Goal: Task Accomplishment & Management: Manage account settings

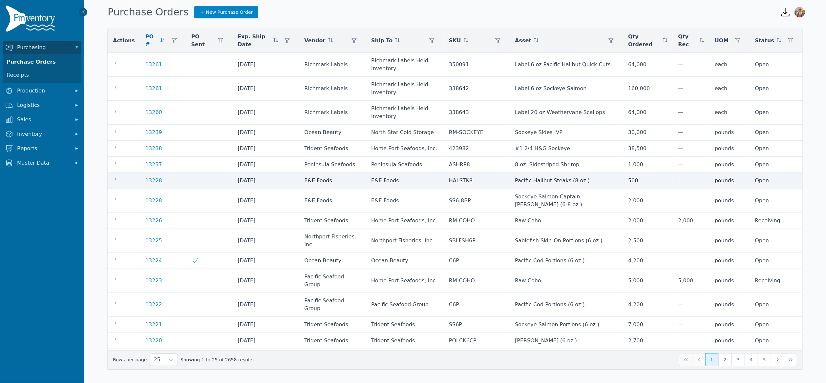
click at [112, 173] on td at bounding box center [124, 181] width 32 height 16
click at [116, 177] on icon "button" at bounding box center [115, 179] width 5 height 5
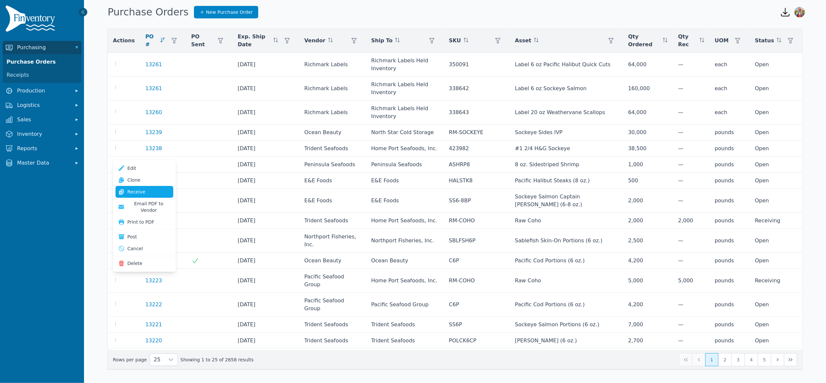
click at [136, 189] on link "Receive" at bounding box center [145, 192] width 58 height 12
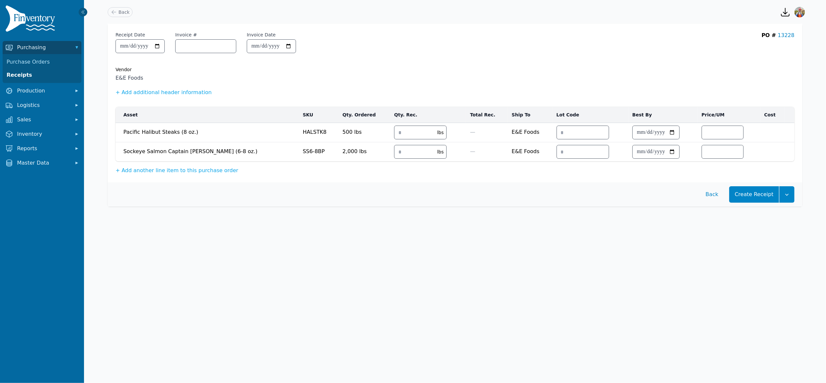
click at [390, 131] on td "lbs" at bounding box center [428, 132] width 76 height 19
click at [394, 133] on input "number" at bounding box center [413, 132] width 39 height 13
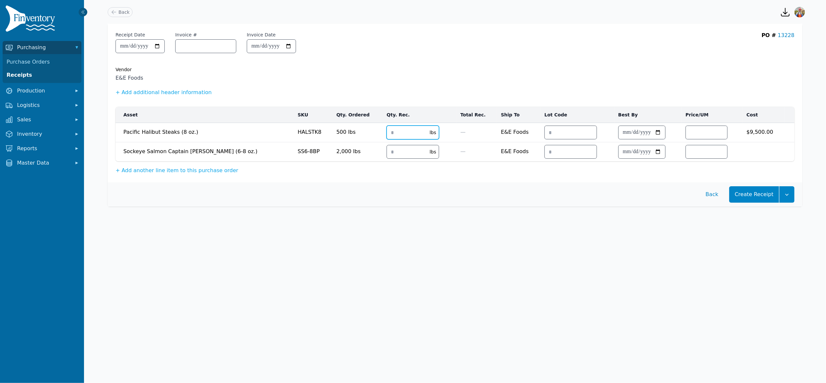
type input "***"
click at [387, 154] on input "number" at bounding box center [406, 151] width 39 height 13
type input "****"
click at [757, 195] on button "Create Receipt" at bounding box center [754, 194] width 50 height 16
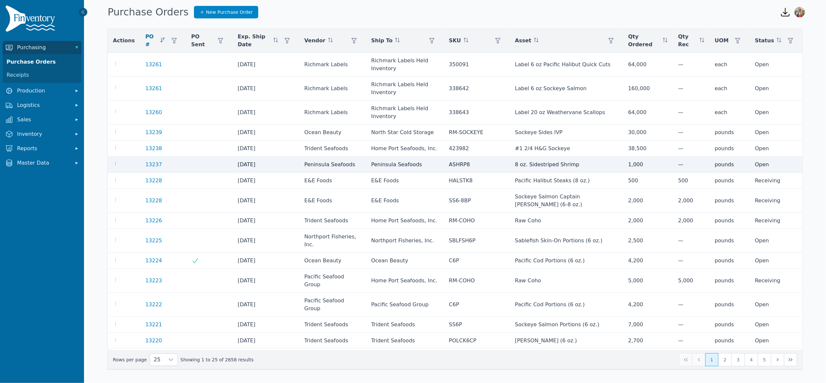
click at [116, 161] on icon "button" at bounding box center [115, 163] width 5 height 5
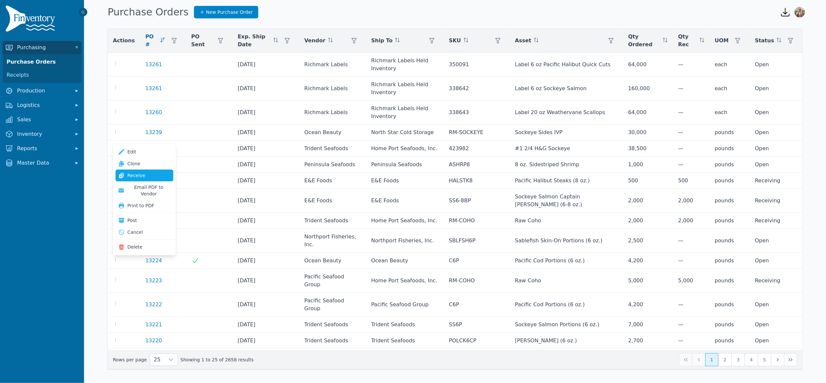
click at [155, 176] on link "Receive" at bounding box center [145, 176] width 58 height 12
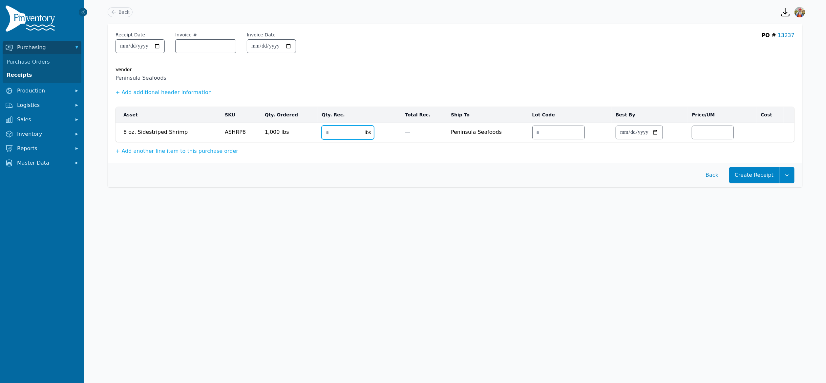
click at [331, 137] on input "number" at bounding box center [341, 132] width 39 height 13
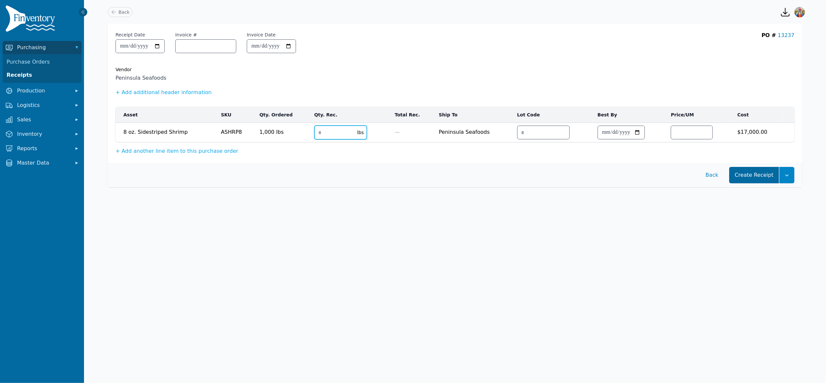
type input "****"
click at [765, 174] on button "Create Receipt" at bounding box center [754, 175] width 50 height 16
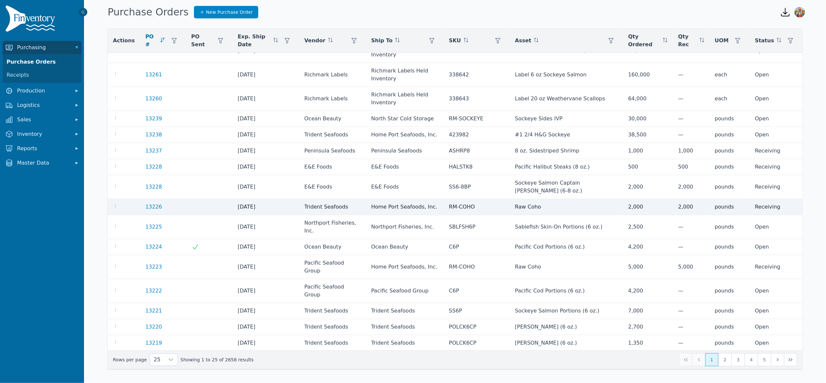
scroll to position [14, 0]
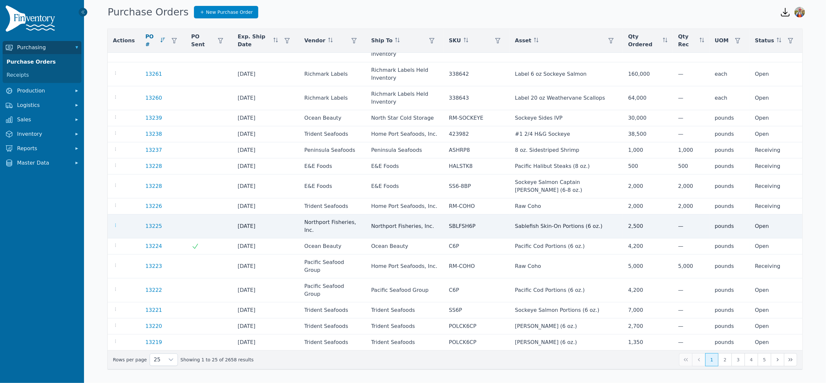
click at [116, 223] on icon "button" at bounding box center [115, 225] width 5 height 5
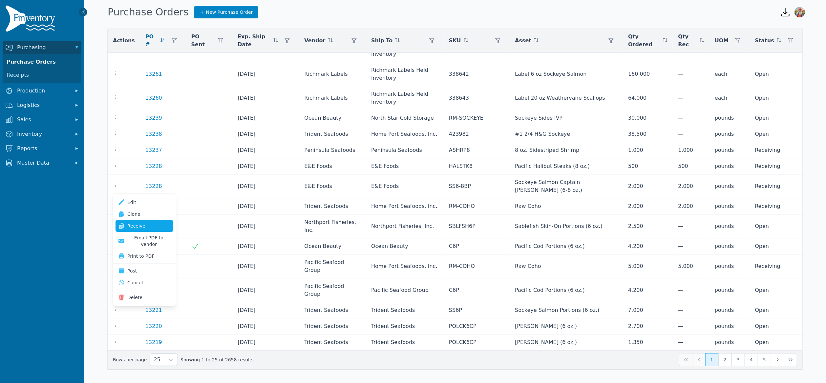
click at [143, 228] on link "Receive" at bounding box center [145, 226] width 58 height 12
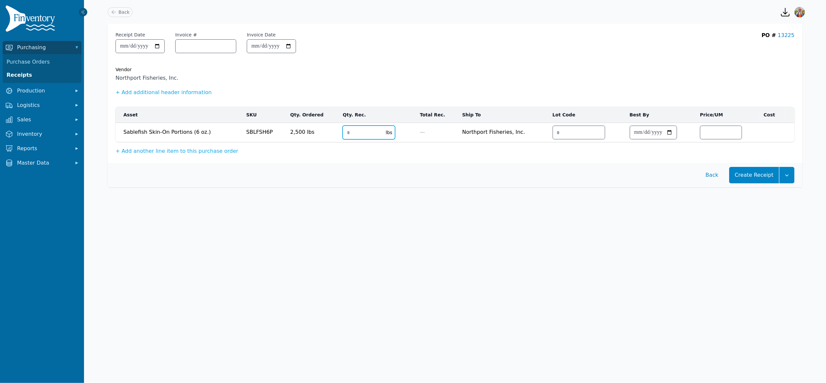
click at [348, 131] on input "number" at bounding box center [362, 132] width 39 height 13
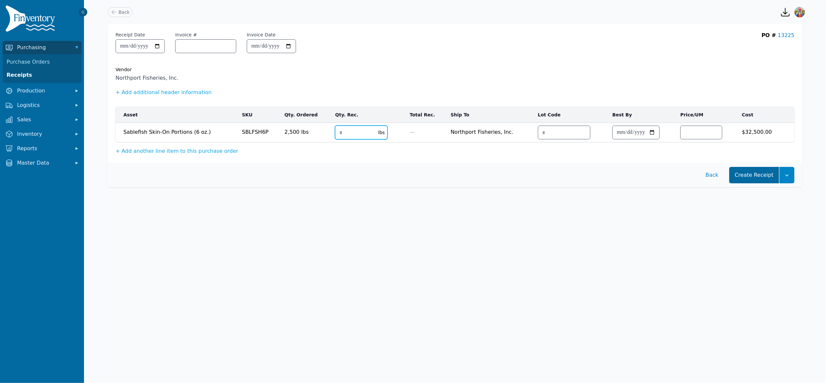
type input "****"
click at [748, 177] on button "Create Receipt" at bounding box center [754, 175] width 50 height 16
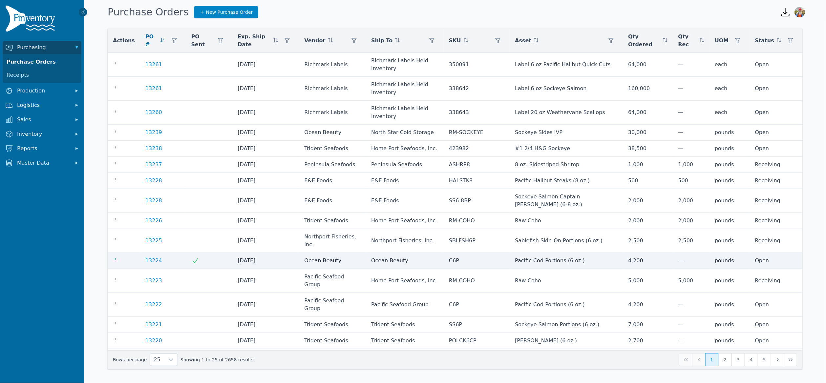
click at [115, 257] on icon "button" at bounding box center [115, 259] width 5 height 5
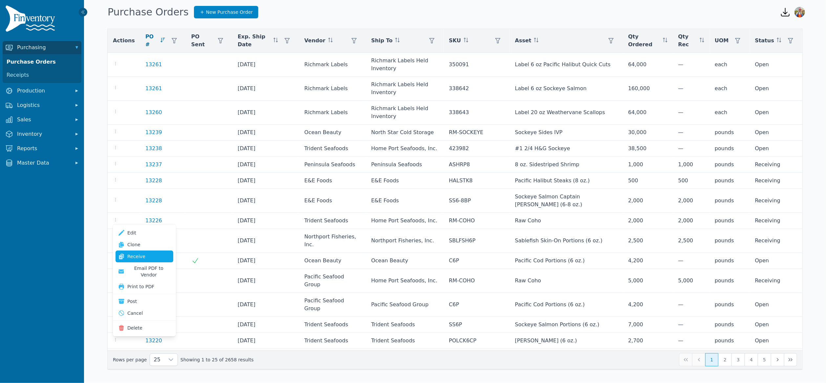
click at [141, 255] on link "Receive" at bounding box center [145, 257] width 58 height 12
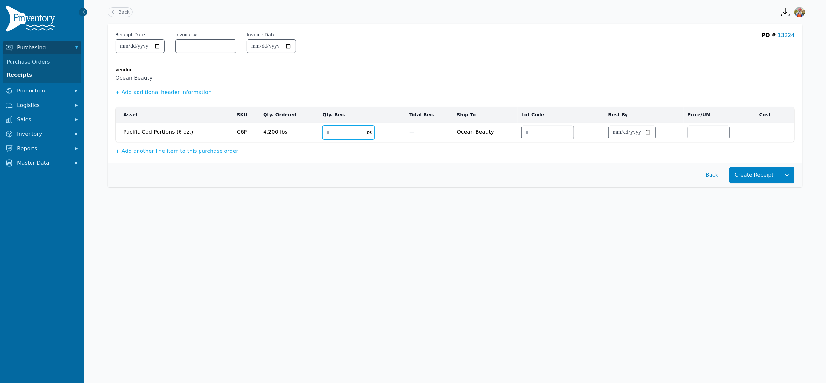
click at [326, 131] on input "number" at bounding box center [342, 132] width 39 height 13
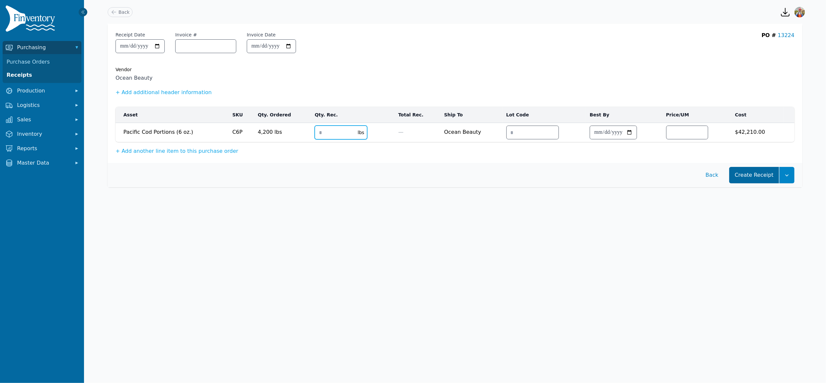
type input "****"
click at [770, 176] on button "Create Receipt" at bounding box center [754, 175] width 50 height 16
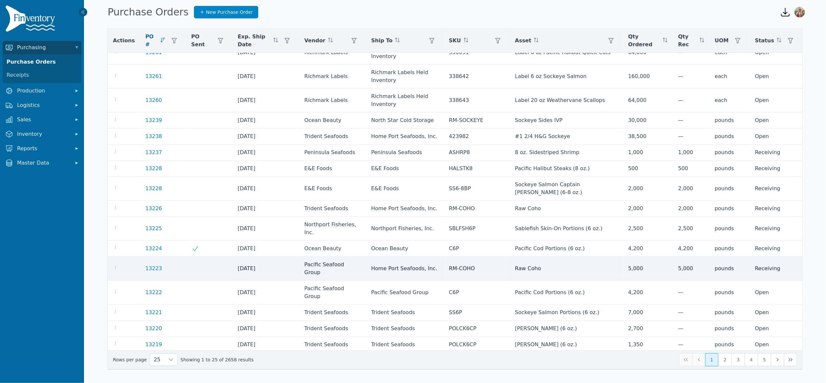
scroll to position [69, 0]
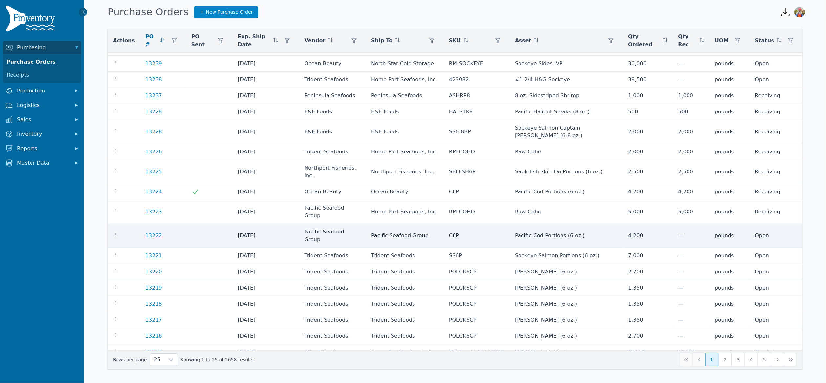
click at [120, 232] on div at bounding box center [124, 236] width 22 height 8
click at [116, 232] on icon "button" at bounding box center [115, 234] width 5 height 5
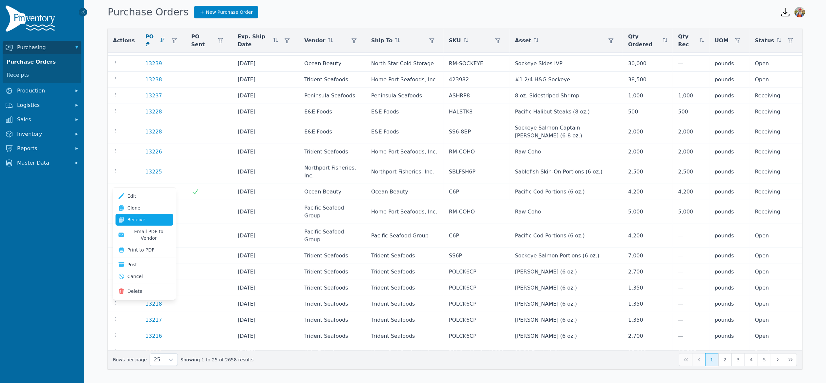
click at [128, 218] on link "Receive" at bounding box center [145, 220] width 58 height 12
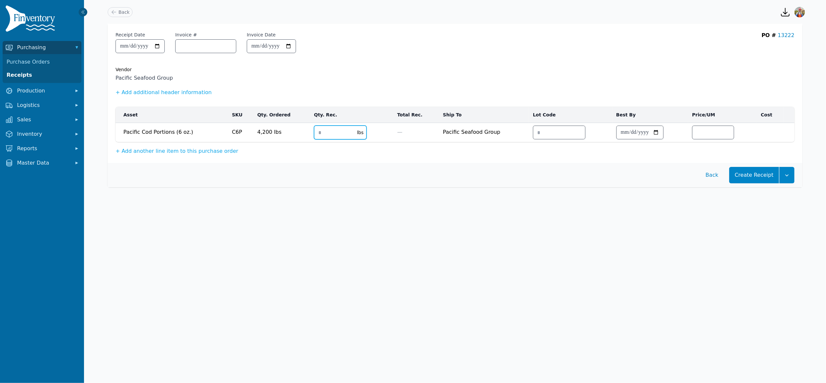
click at [337, 129] on input "number" at bounding box center [333, 132] width 39 height 13
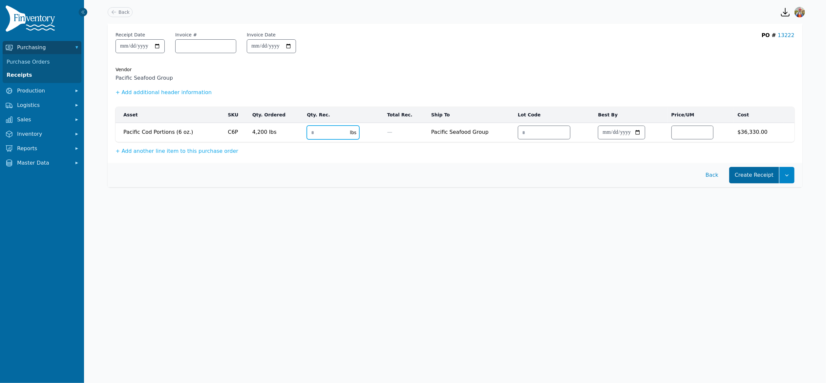
type input "****"
click at [776, 177] on button "Create Receipt" at bounding box center [754, 175] width 50 height 16
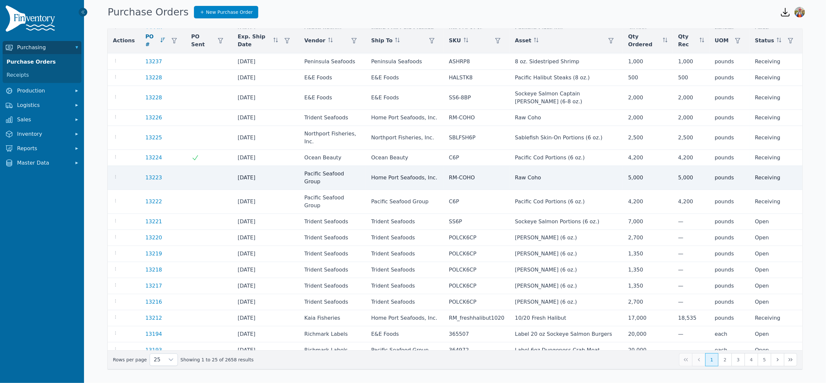
scroll to position [104, 0]
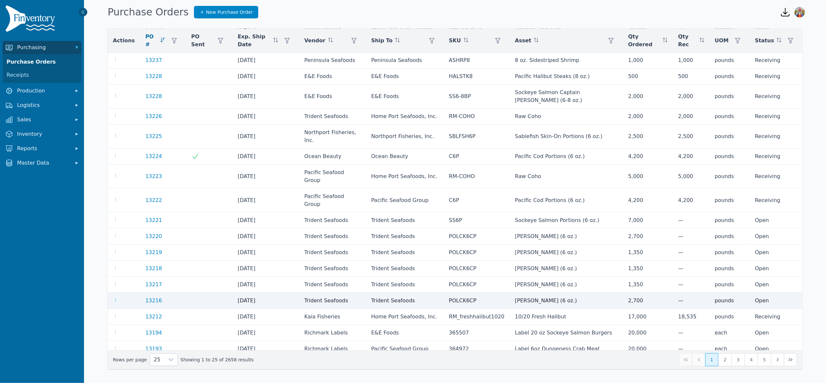
click at [115, 297] on icon "button" at bounding box center [115, 299] width 5 height 5
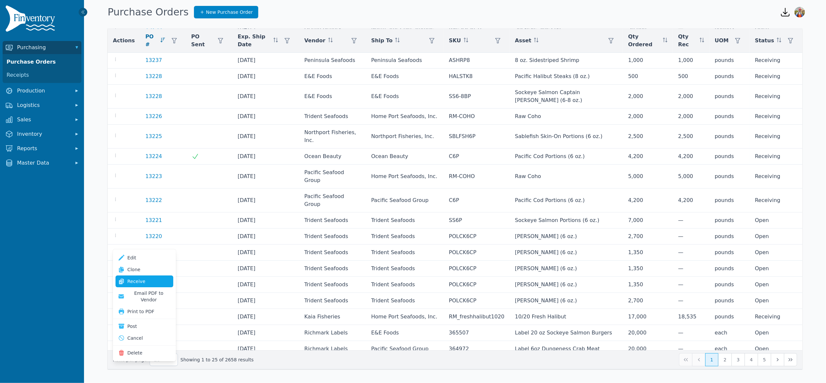
click at [135, 281] on link "Receive" at bounding box center [145, 282] width 58 height 12
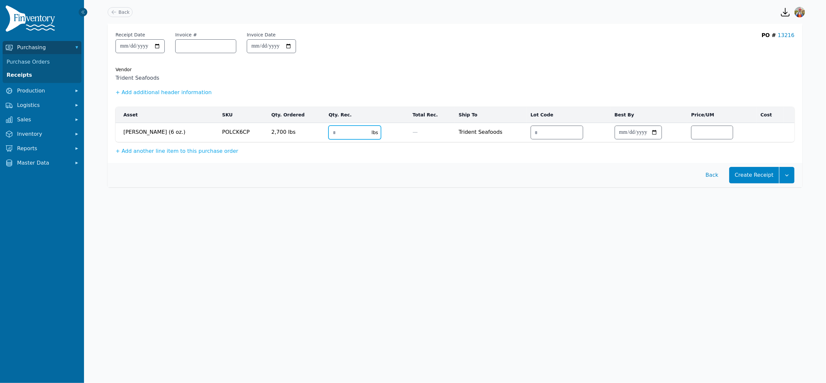
click at [329, 132] on input "number" at bounding box center [348, 132] width 39 height 13
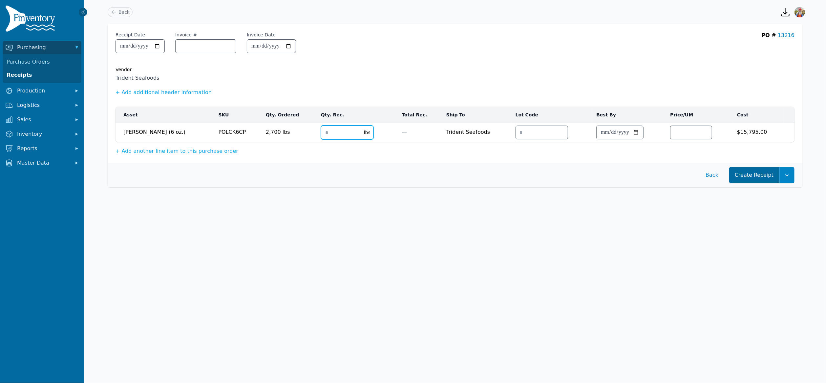
type input "****"
click at [740, 173] on button "Create Receipt" at bounding box center [754, 175] width 50 height 16
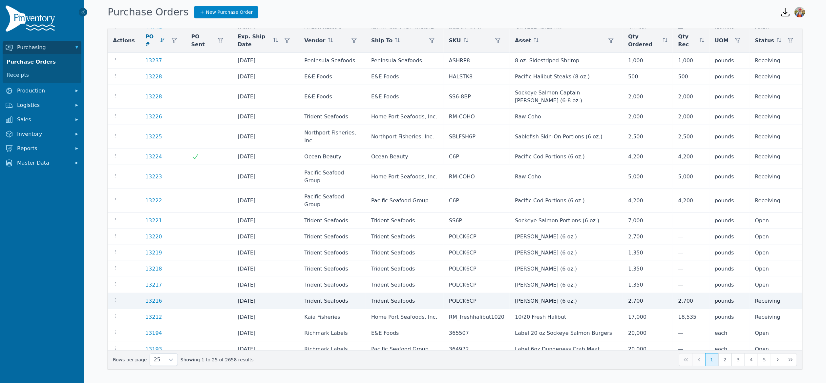
scroll to position [104, 0]
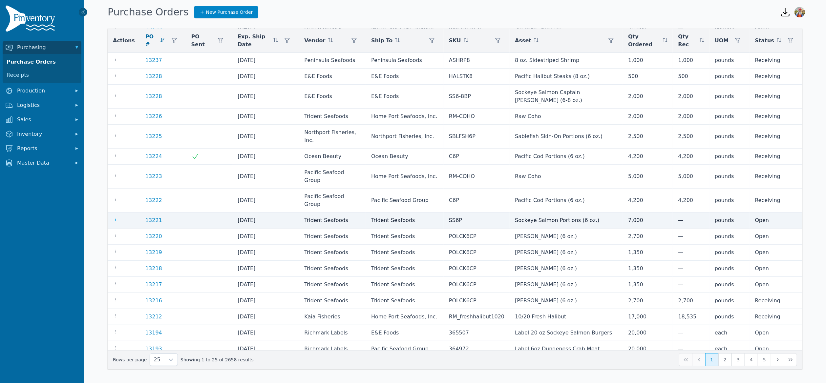
click at [115, 218] on icon "button" at bounding box center [115, 219] width 1 height 3
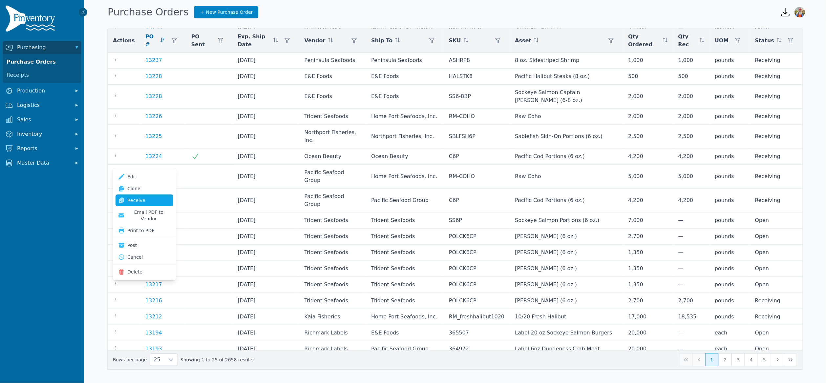
click at [140, 202] on link "Receive" at bounding box center [145, 201] width 58 height 12
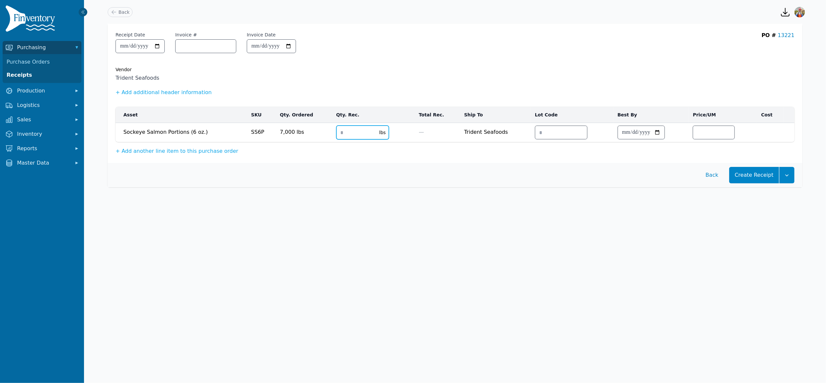
click at [337, 130] on input "number" at bounding box center [356, 132] width 39 height 13
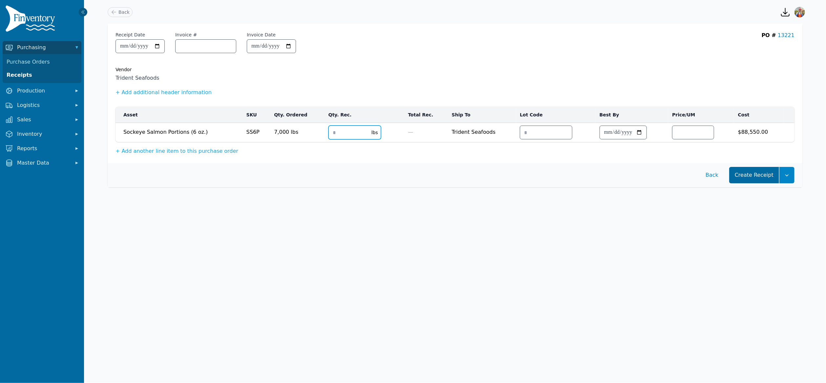
type input "****"
click at [766, 173] on button "Create Receipt" at bounding box center [754, 175] width 50 height 16
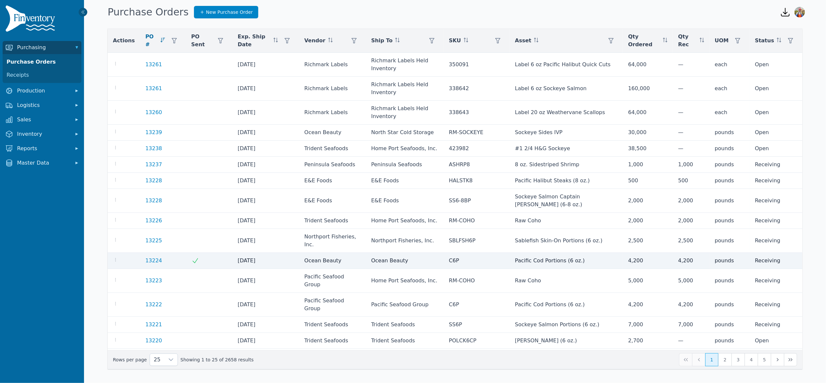
scroll to position [79, 0]
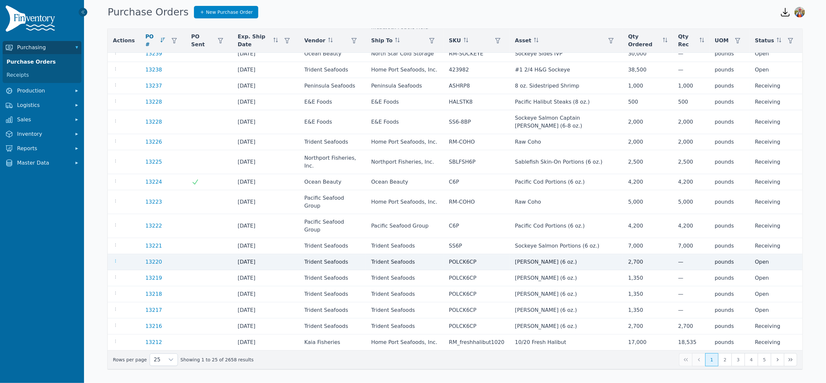
click at [114, 259] on icon "button" at bounding box center [115, 261] width 5 height 5
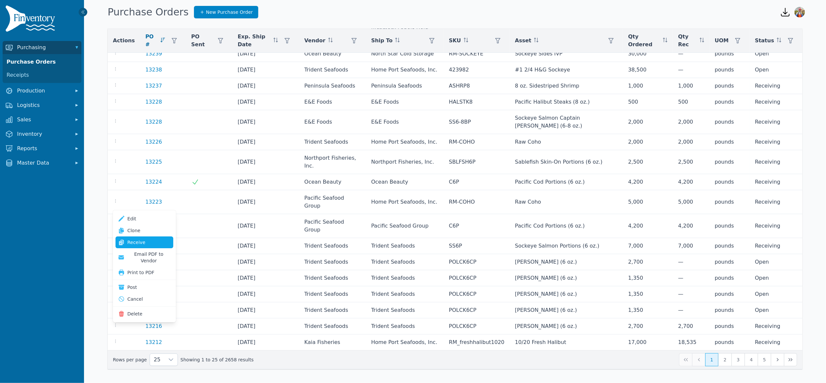
click at [148, 246] on link "Receive" at bounding box center [145, 243] width 58 height 12
click at [150, 242] on link "Receive" at bounding box center [145, 243] width 58 height 12
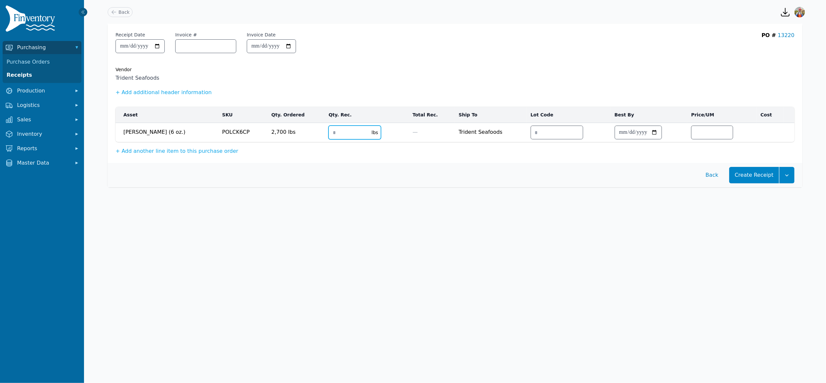
click at [329, 139] on input "number" at bounding box center [348, 132] width 39 height 13
type input "****"
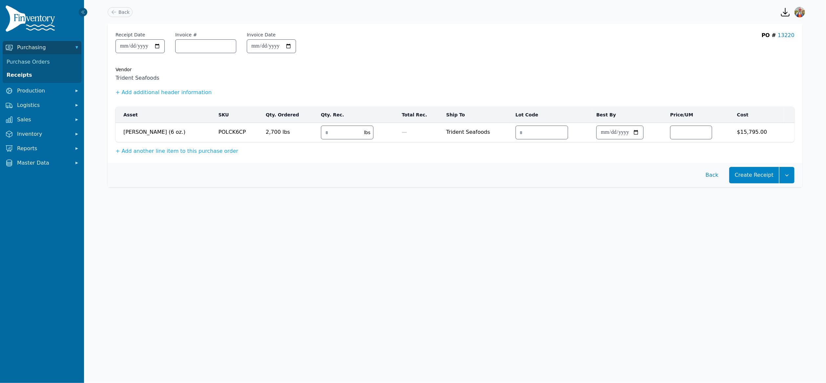
click at [750, 167] on div "Create Receipt Back" at bounding box center [455, 175] width 695 height 24
click at [751, 172] on button "Create Receipt" at bounding box center [754, 175] width 50 height 16
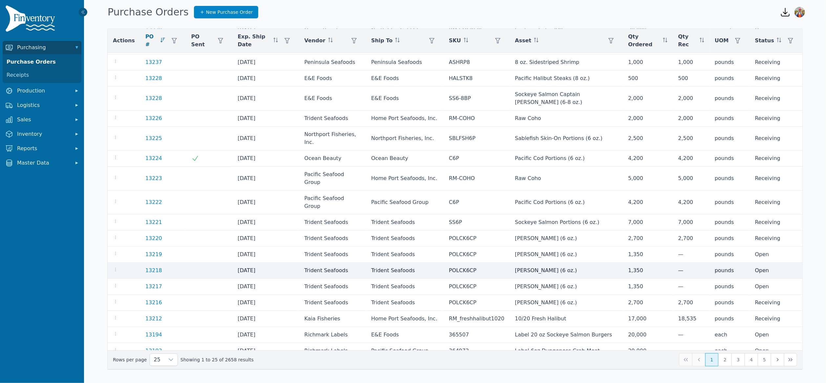
scroll to position [104, 0]
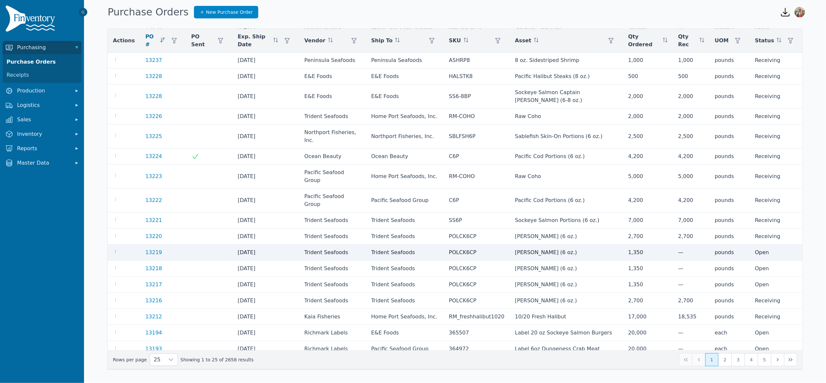
click at [114, 249] on icon "button" at bounding box center [115, 251] width 5 height 5
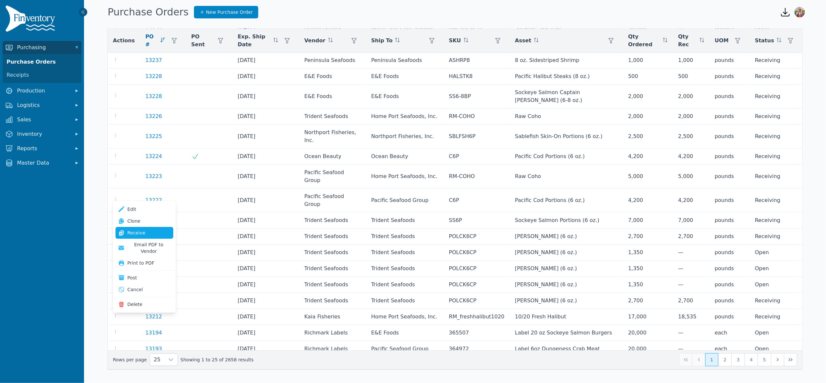
click at [135, 234] on link "Receive" at bounding box center [145, 233] width 58 height 12
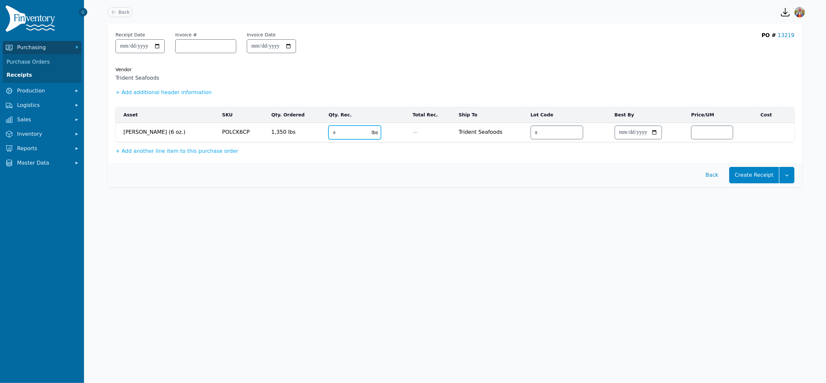
click at [329, 130] on input "number" at bounding box center [348, 132] width 39 height 13
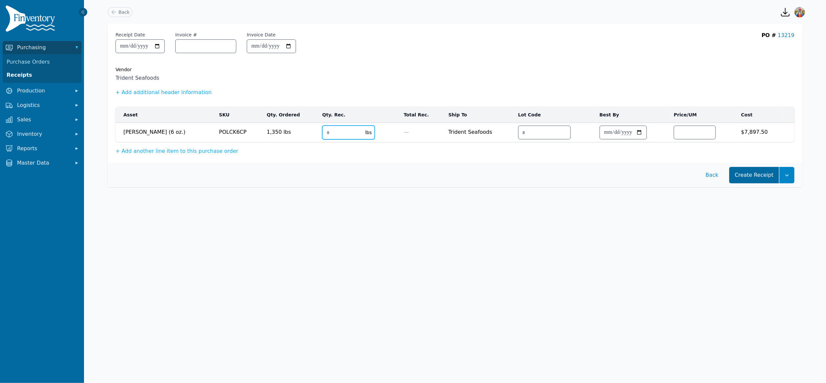
type input "****"
click at [744, 177] on button "Create Receipt" at bounding box center [754, 175] width 50 height 16
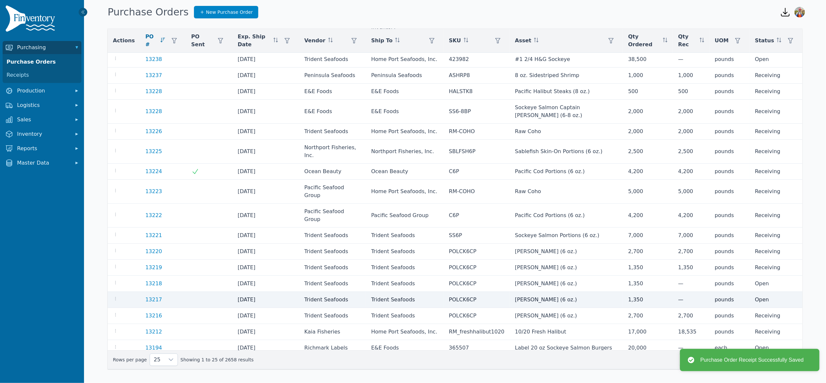
scroll to position [104, 0]
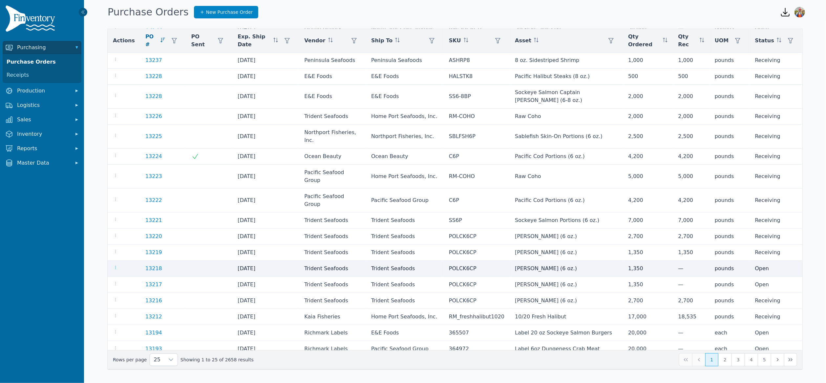
click at [114, 265] on icon "button" at bounding box center [115, 267] width 5 height 5
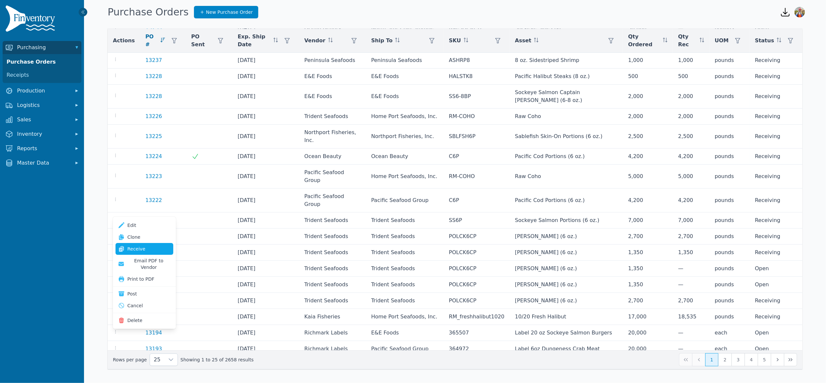
click at [133, 251] on link "Receive" at bounding box center [145, 249] width 58 height 12
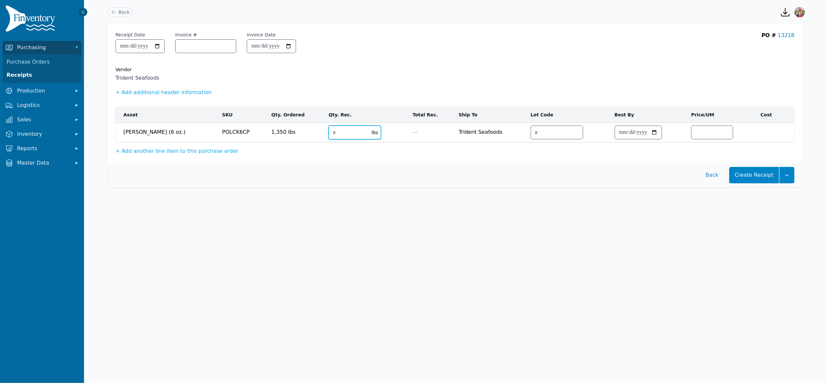
click at [331, 137] on input "number" at bounding box center [348, 132] width 39 height 13
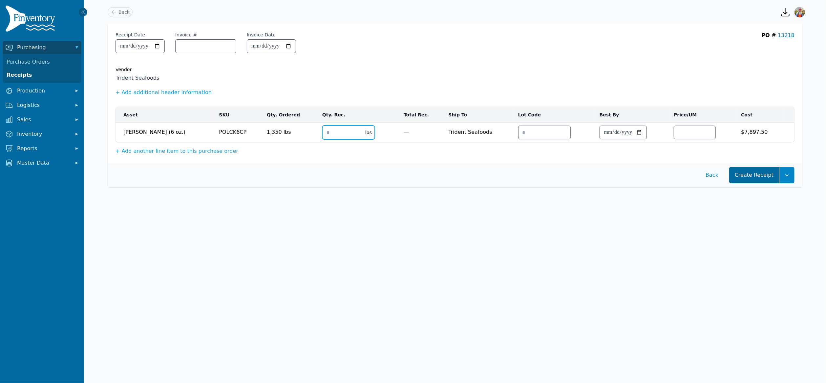
type input "****"
click at [758, 173] on button "Create Receipt" at bounding box center [754, 175] width 50 height 16
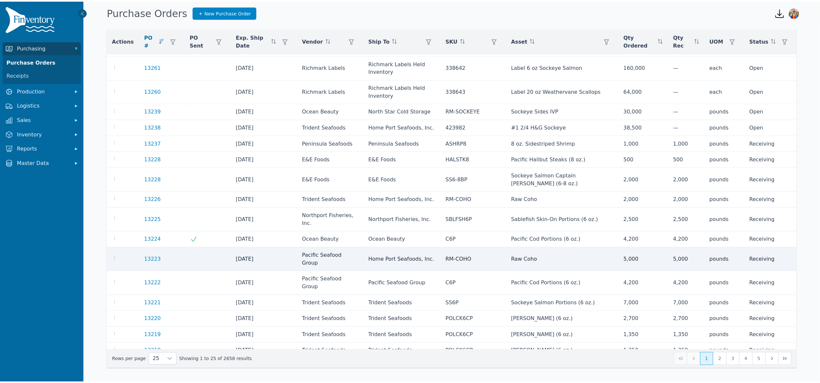
scroll to position [71, 0]
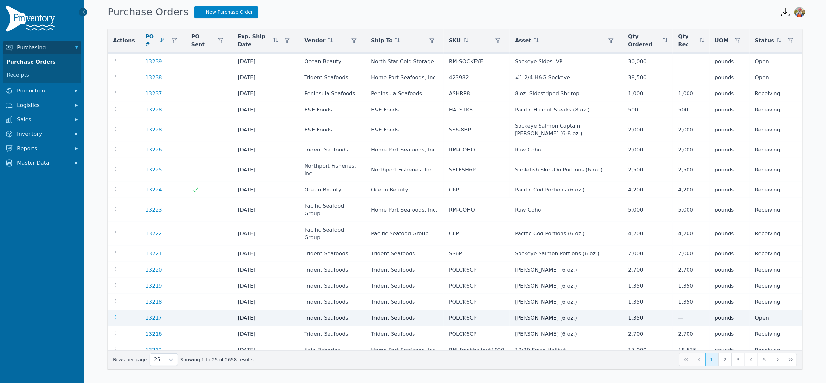
click at [114, 315] on icon "button" at bounding box center [115, 317] width 5 height 5
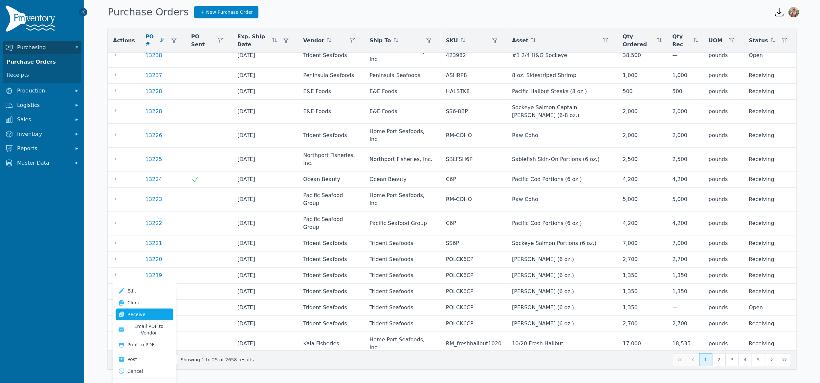
click at [143, 316] on link "Receive" at bounding box center [145, 315] width 58 height 12
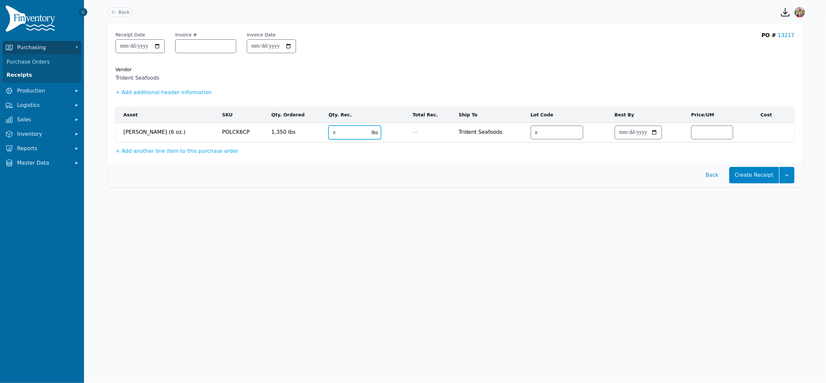
click at [329, 138] on input "number" at bounding box center [348, 132] width 39 height 13
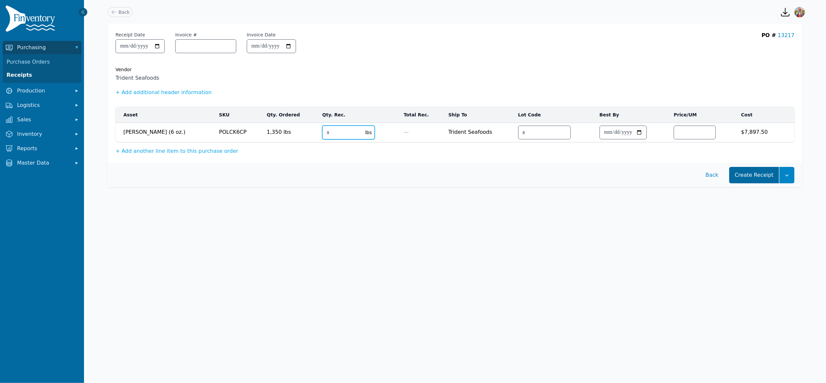
type input "****"
click at [752, 179] on button "Create Receipt" at bounding box center [754, 175] width 50 height 16
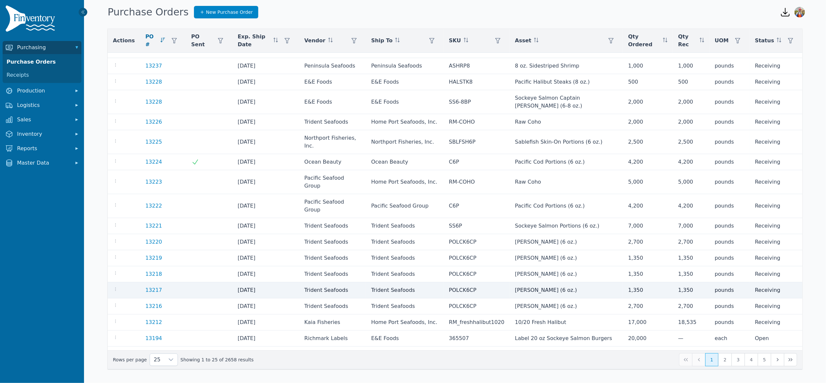
scroll to position [104, 0]
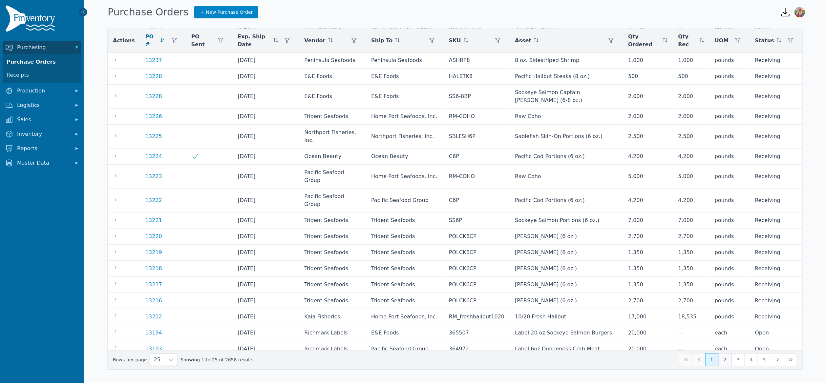
click at [722, 361] on button "2" at bounding box center [724, 359] width 13 height 13
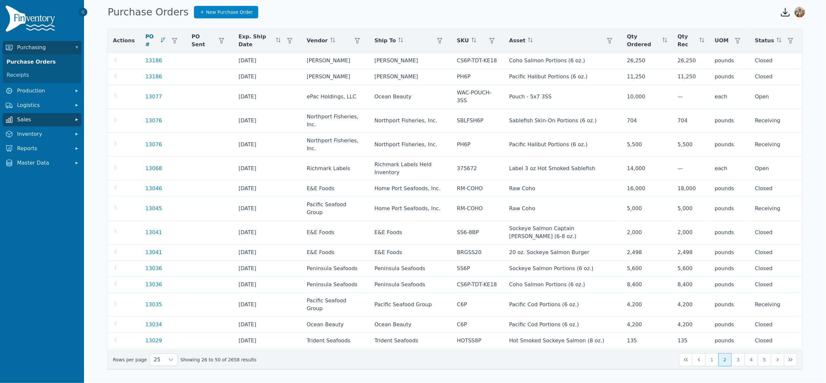
click at [31, 126] on button "Sales" at bounding box center [42, 119] width 79 height 13
click at [34, 156] on button "Inventory" at bounding box center [42, 149] width 79 height 13
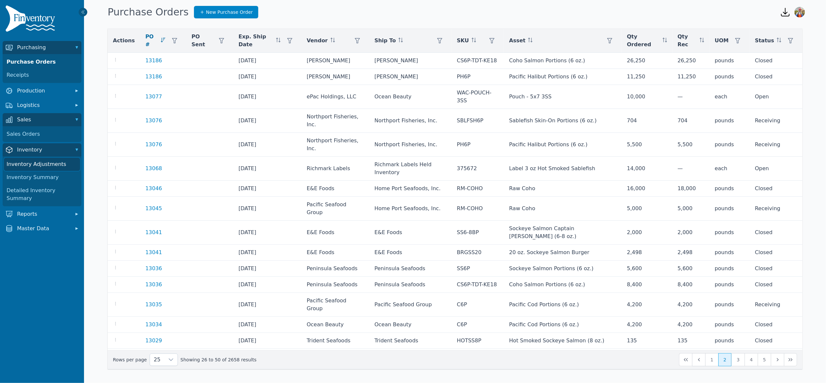
click at [52, 163] on link "Inventory Adjustments" at bounding box center [42, 164] width 76 height 13
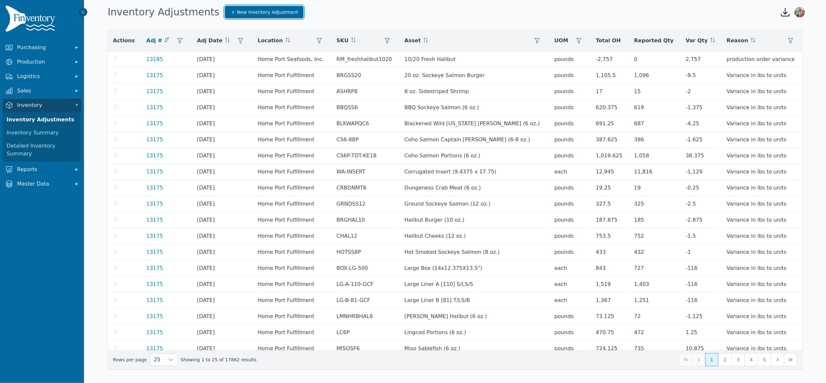
click at [268, 10] on span "New Inventory Adjustment" at bounding box center [267, 12] width 61 height 7
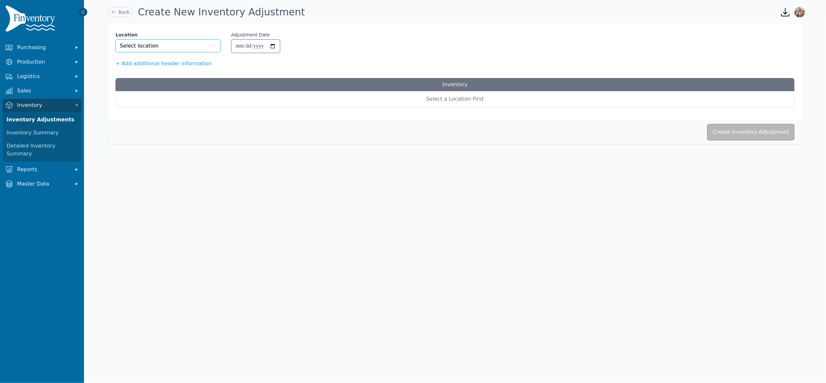
click at [152, 45] on span "Select location" at bounding box center [139, 46] width 39 height 8
type input "****"
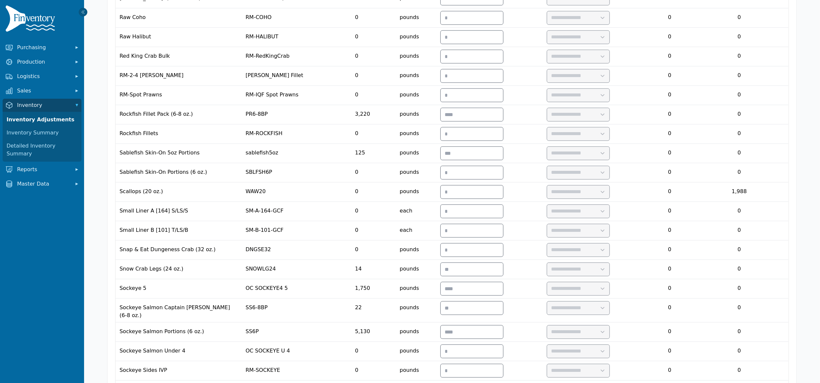
scroll to position [1343, 0]
click at [482, 295] on input "number" at bounding box center [471, 288] width 62 height 13
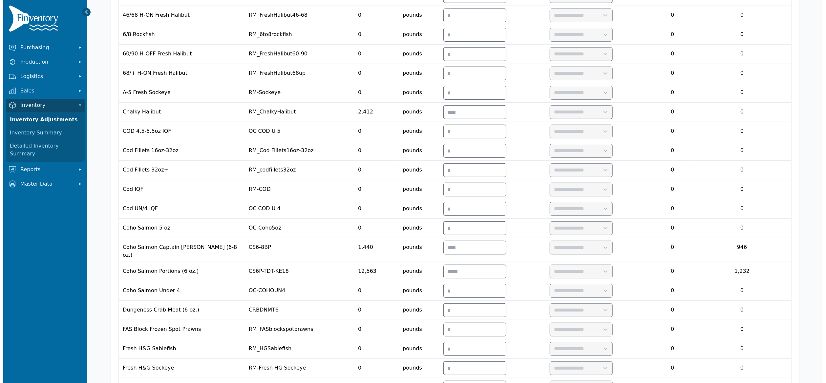
scroll to position [0, 0]
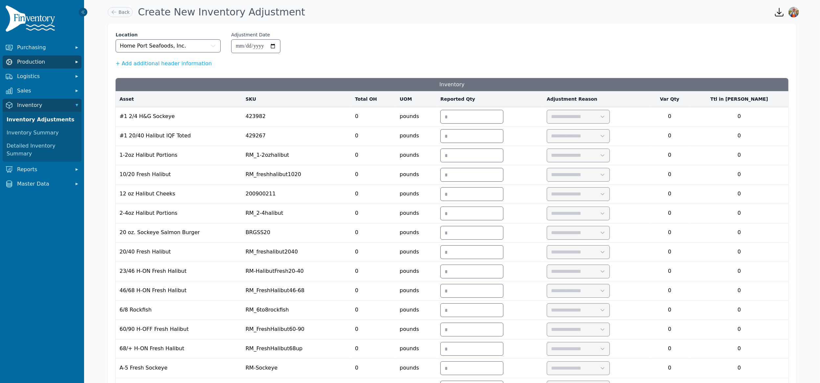
type input "*"
click at [26, 66] on button "Production" at bounding box center [42, 61] width 79 height 13
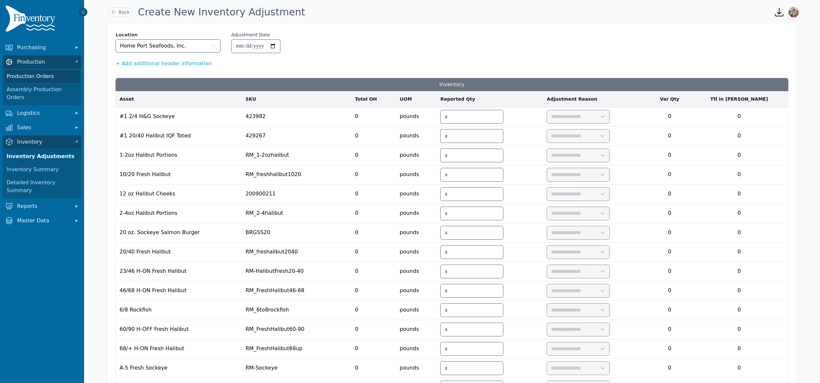
click at [33, 76] on link "Production Orders" at bounding box center [42, 76] width 76 height 13
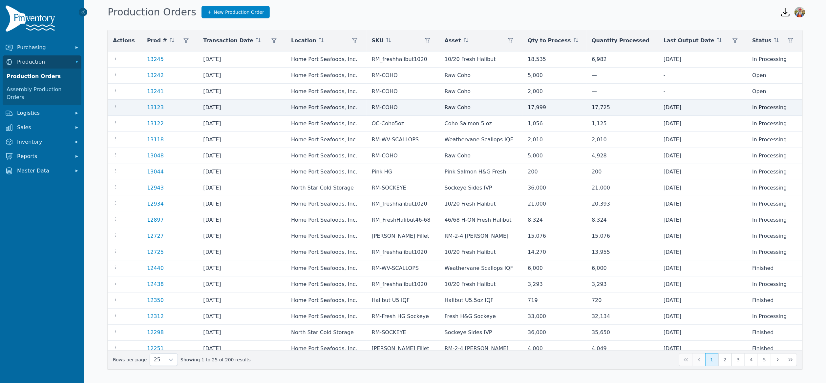
click at [112, 106] on td at bounding box center [125, 108] width 34 height 16
click at [116, 106] on icon "button" at bounding box center [115, 106] width 5 height 5
click at [152, 109] on link "13123" at bounding box center [155, 107] width 17 height 6
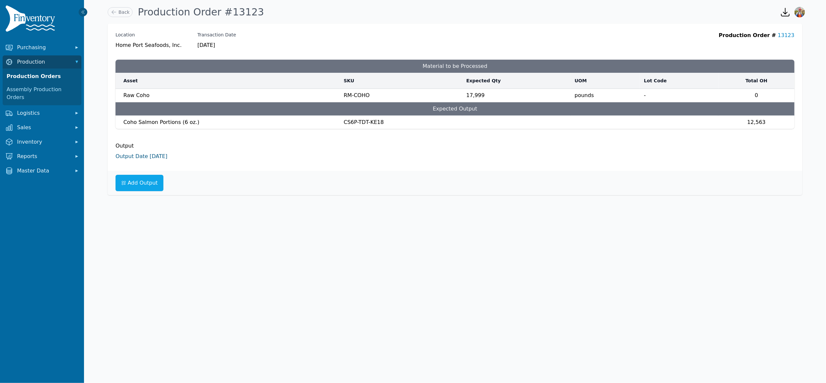
click at [146, 159] on link "Output Date 9/11/2025" at bounding box center [142, 156] width 52 height 6
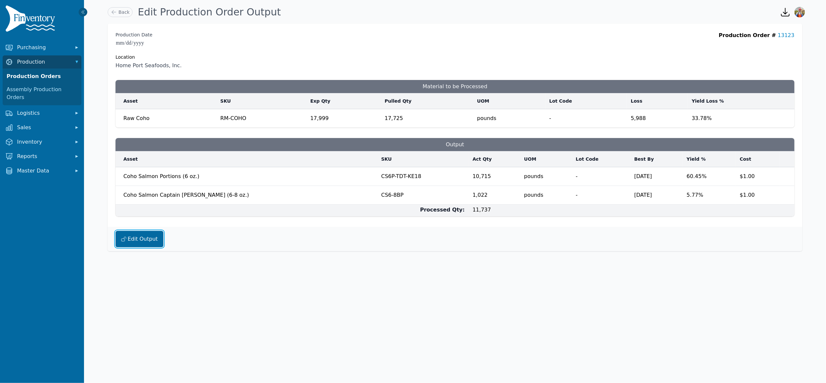
click at [124, 242] on icon "button" at bounding box center [123, 239] width 5 height 5
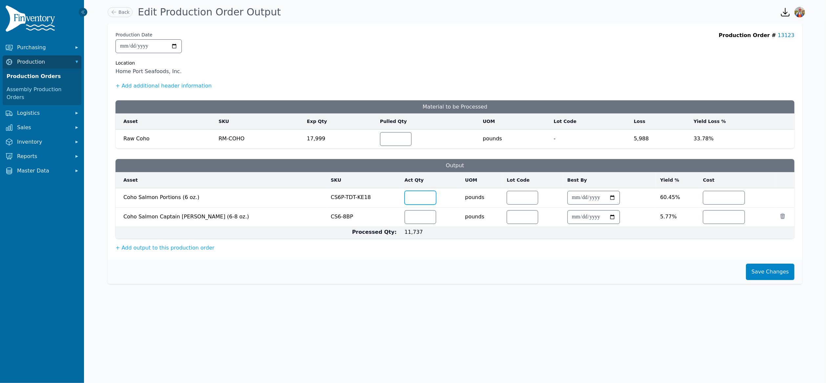
click at [405, 199] on input "*****" at bounding box center [420, 197] width 31 height 13
click at [781, 283] on div "Save Changes" at bounding box center [455, 272] width 695 height 24
click at [780, 276] on button "Save Changes" at bounding box center [770, 272] width 49 height 16
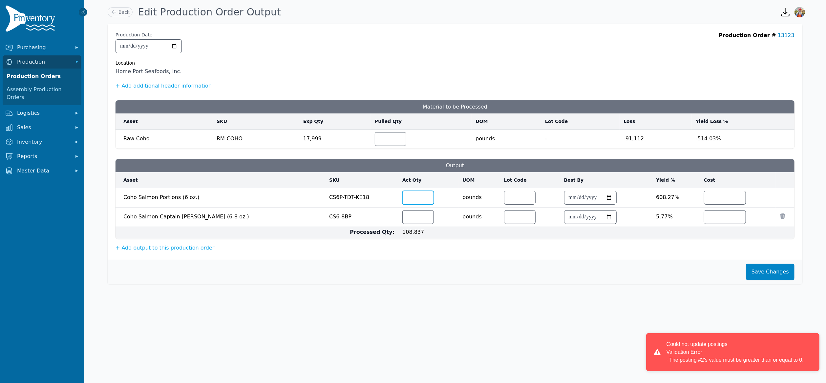
click at [403, 199] on input "******" at bounding box center [418, 197] width 31 height 13
type input "*****"
click at [769, 272] on button "Save Changes" at bounding box center [770, 272] width 49 height 16
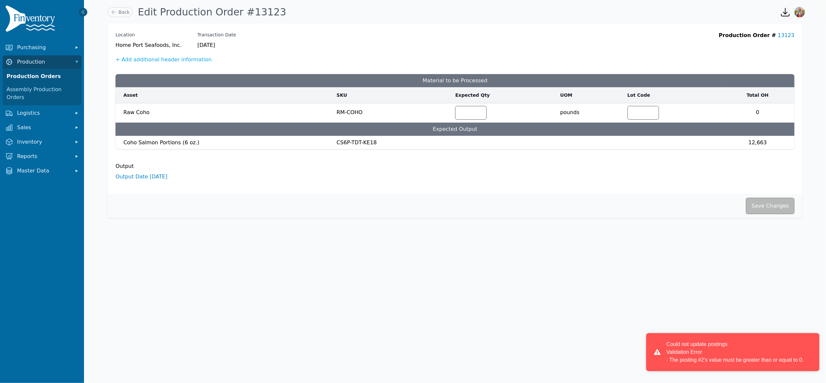
click at [638, 183] on div "Location Home Port Seafoods, Inc. Transaction Date 9/11/2025 Production Order #…" at bounding box center [455, 109] width 695 height 170
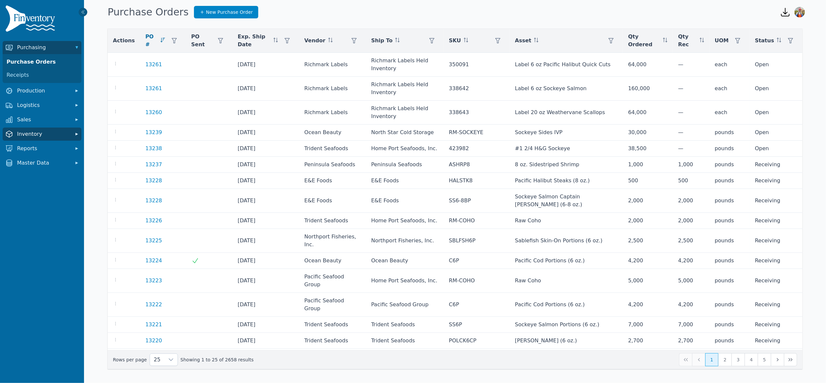
click at [42, 133] on span "Inventory" at bounding box center [43, 134] width 53 height 8
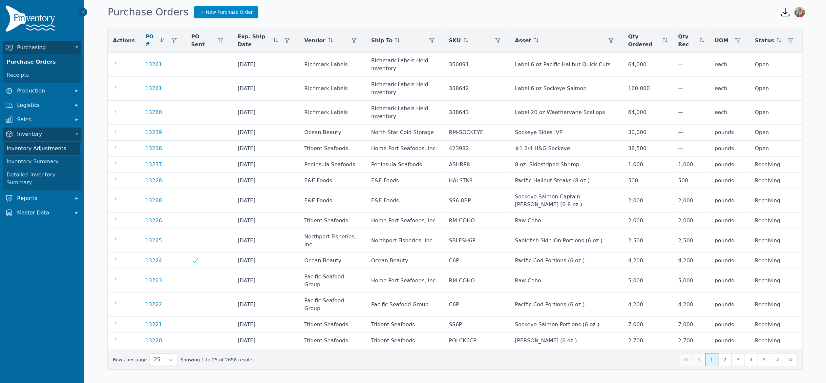
click at [41, 144] on link "Inventory Adjustments" at bounding box center [42, 148] width 76 height 13
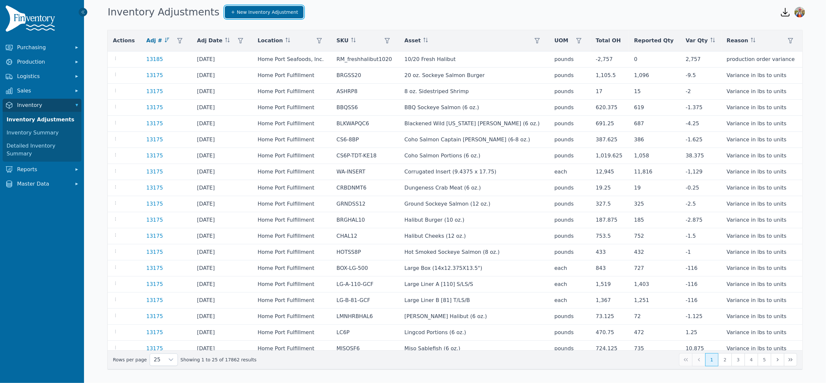
click at [237, 12] on span "New Inventory Adjustment" at bounding box center [267, 12] width 61 height 7
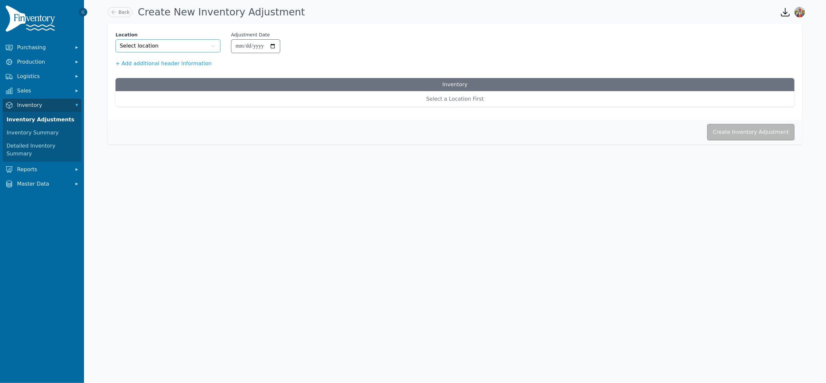
click at [180, 44] on button "Select location" at bounding box center [168, 45] width 105 height 13
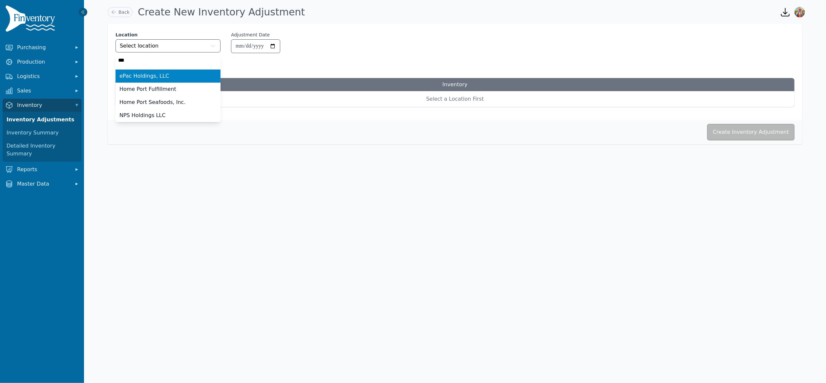
type input "****"
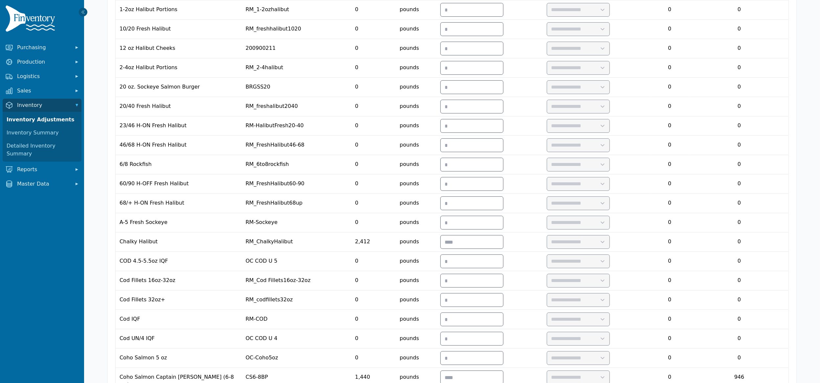
scroll to position [305, 0]
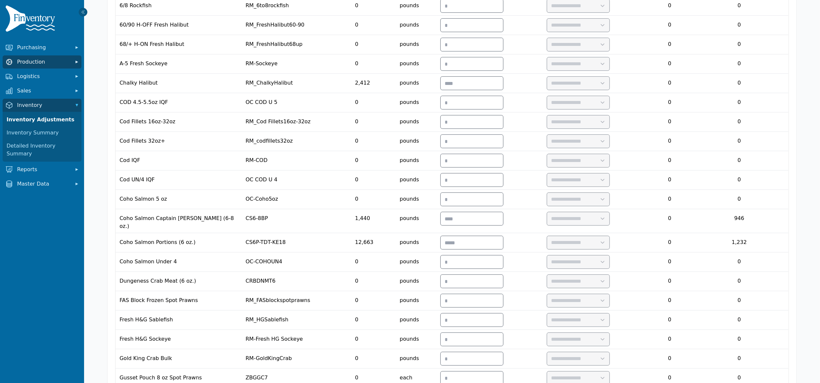
click at [39, 59] on span "Production" at bounding box center [43, 62] width 53 height 8
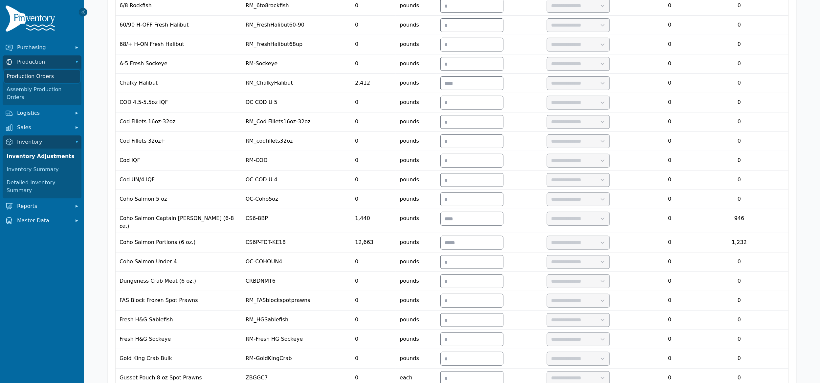
click at [46, 73] on link "Production Orders" at bounding box center [42, 76] width 76 height 13
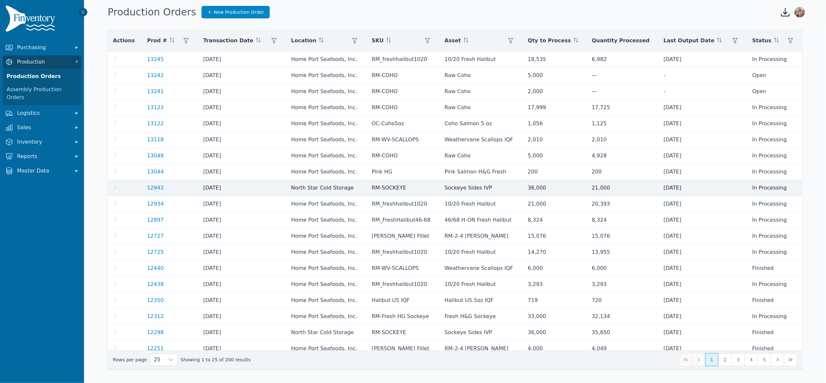
click at [119, 187] on div at bounding box center [125, 188] width 24 height 8
click at [117, 187] on icon "button" at bounding box center [115, 186] width 5 height 5
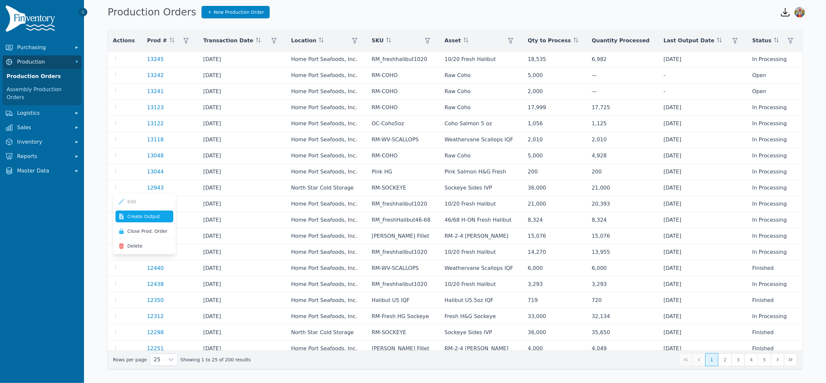
click at [148, 216] on link "Create Output" at bounding box center [145, 217] width 58 height 12
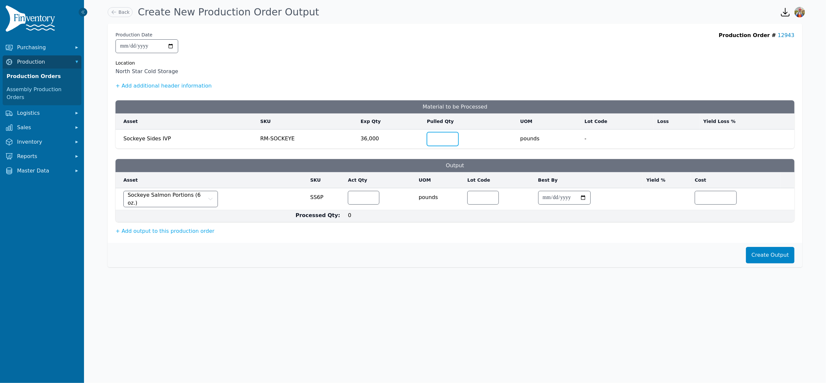
click at [440, 142] on input "number" at bounding box center [442, 139] width 31 height 13
type input "*****"
click at [360, 199] on input "number" at bounding box center [363, 197] width 31 height 13
type input "*****"
click at [766, 253] on button "Create Output" at bounding box center [770, 255] width 49 height 16
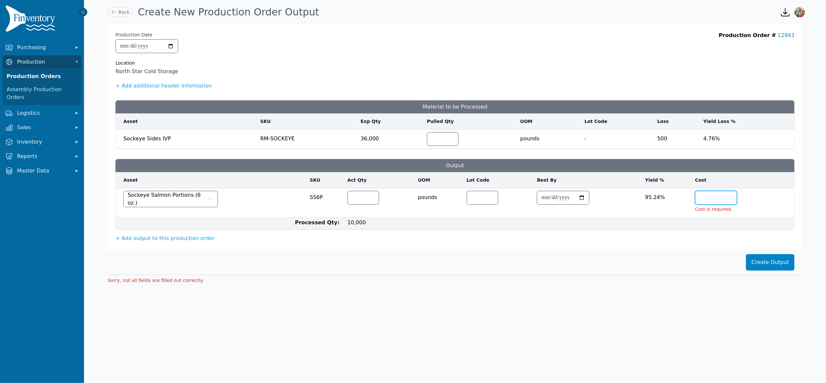
click at [712, 201] on input "number" at bounding box center [715, 197] width 41 height 13
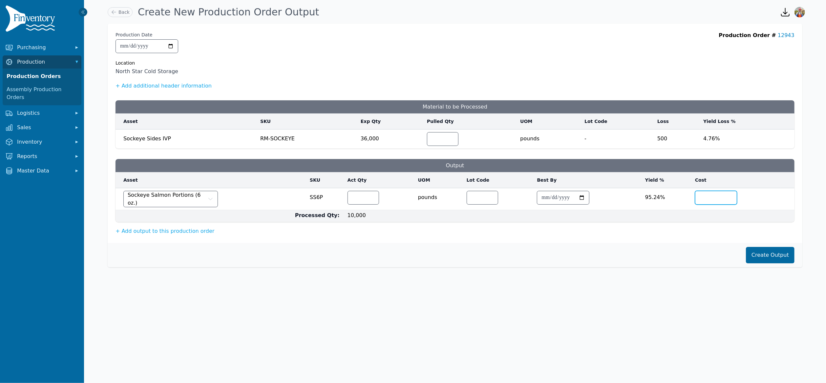
type input "*"
click at [777, 255] on button "Create Output" at bounding box center [770, 255] width 49 height 16
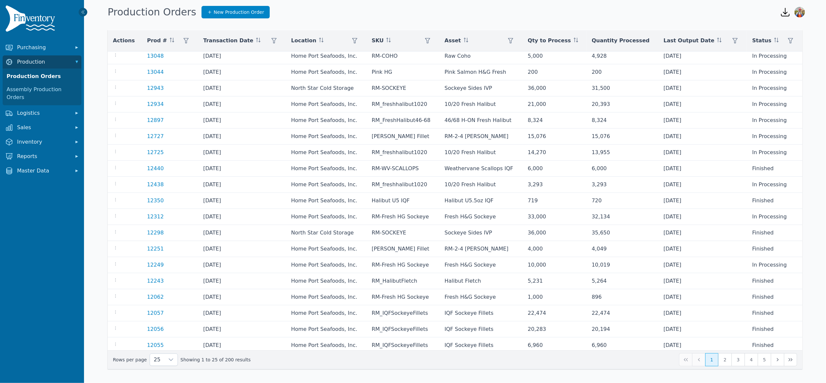
scroll to position [106, 0]
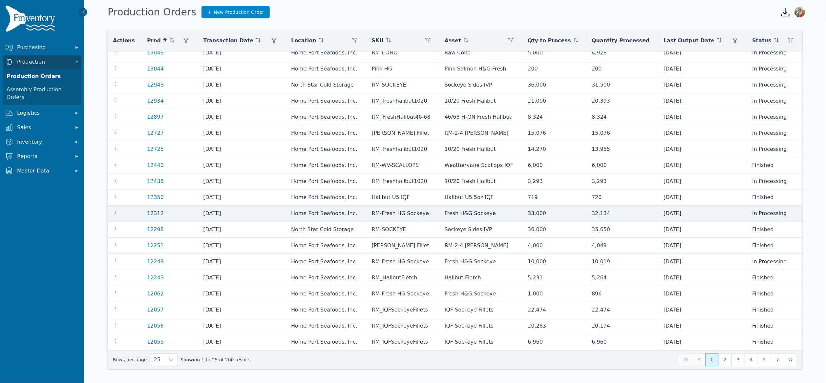
click at [150, 213] on link "12312" at bounding box center [155, 213] width 17 height 6
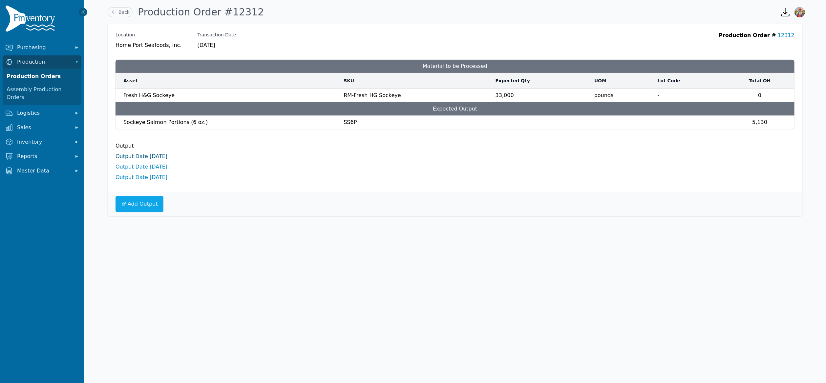
click at [149, 154] on link "Output Date 8/6/2025" at bounding box center [142, 156] width 52 height 6
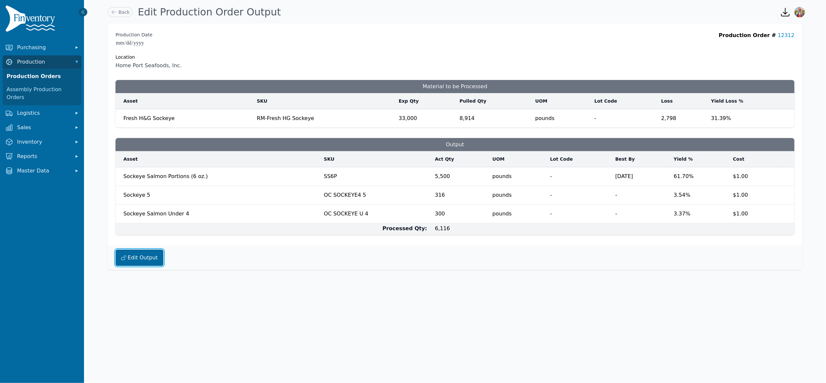
click at [146, 264] on button "Edit Output" at bounding box center [140, 258] width 48 height 16
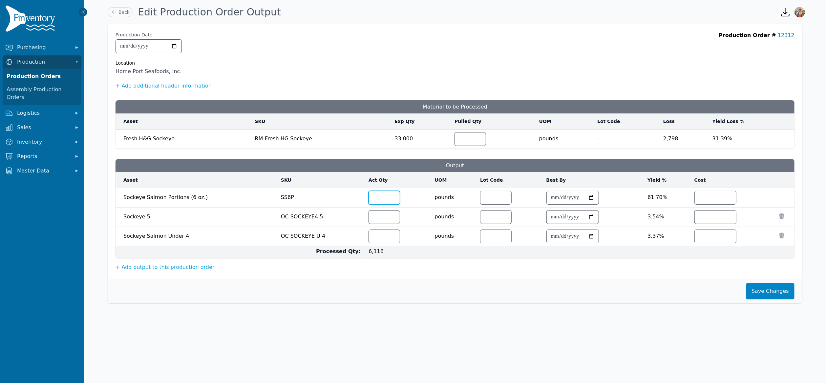
click at [379, 199] on input "****" at bounding box center [384, 197] width 31 height 13
click at [714, 198] on input "*" at bounding box center [715, 197] width 41 height 13
type input "********"
click at [702, 218] on input "*" at bounding box center [715, 217] width 41 height 13
click at [767, 287] on button "Save Changes" at bounding box center [770, 291] width 49 height 16
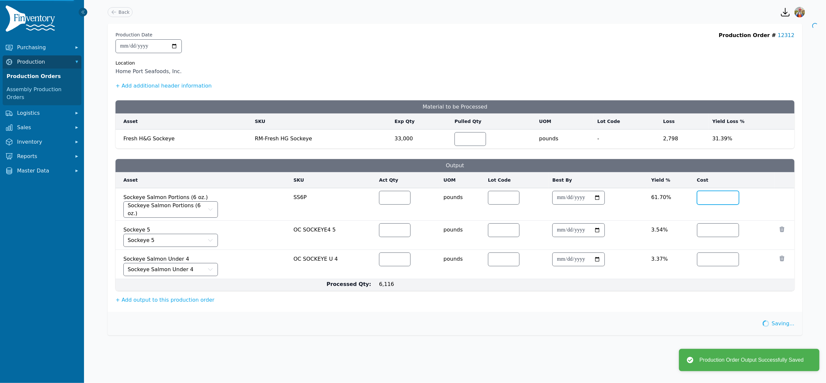
click at [709, 202] on input "********" at bounding box center [717, 197] width 41 height 13
click at [711, 200] on input "********" at bounding box center [717, 197] width 41 height 13
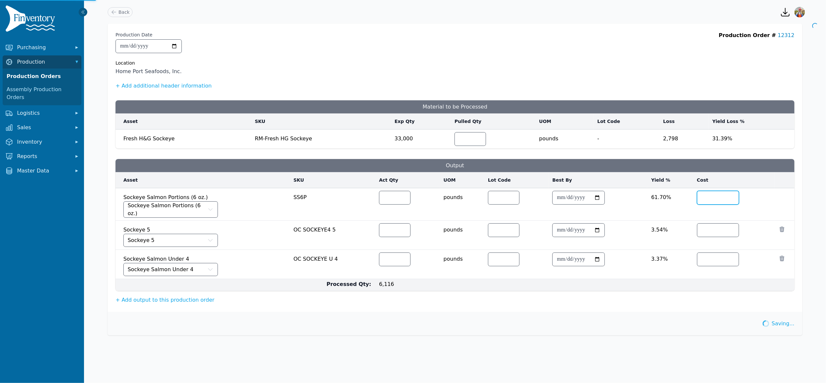
click at [708, 202] on input "********" at bounding box center [717, 197] width 41 height 13
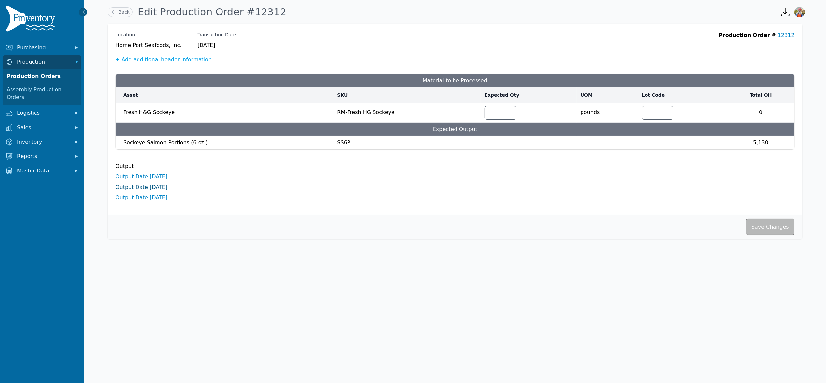
click at [157, 189] on link "Output Date 8/6/2025" at bounding box center [142, 187] width 52 height 6
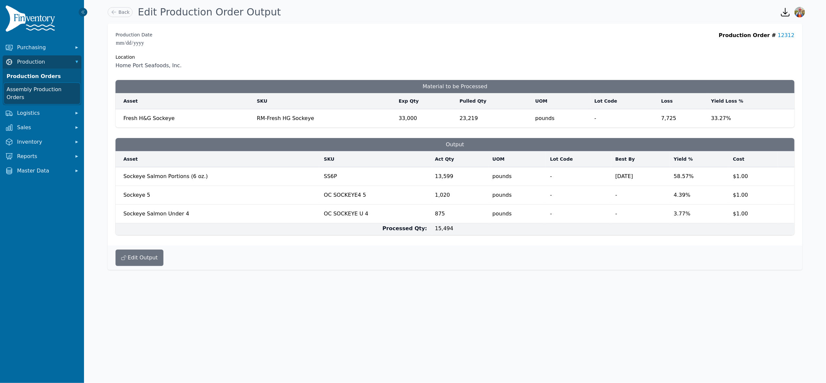
click at [49, 87] on link "Assembly Production Orders" at bounding box center [42, 93] width 76 height 21
click at [42, 74] on link "Production Orders" at bounding box center [42, 76] width 76 height 13
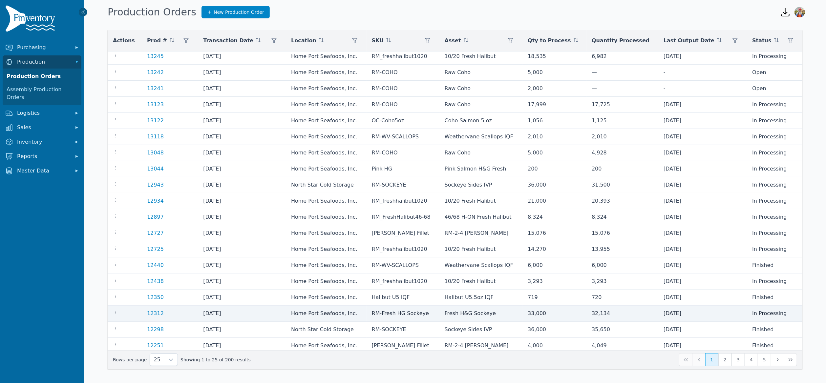
scroll to position [14, 0]
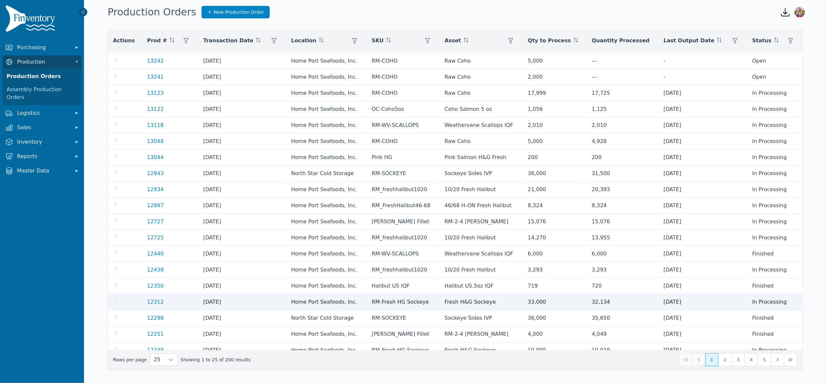
click at [112, 304] on td at bounding box center [125, 302] width 34 height 16
click at [114, 304] on icon "button" at bounding box center [115, 301] width 5 height 5
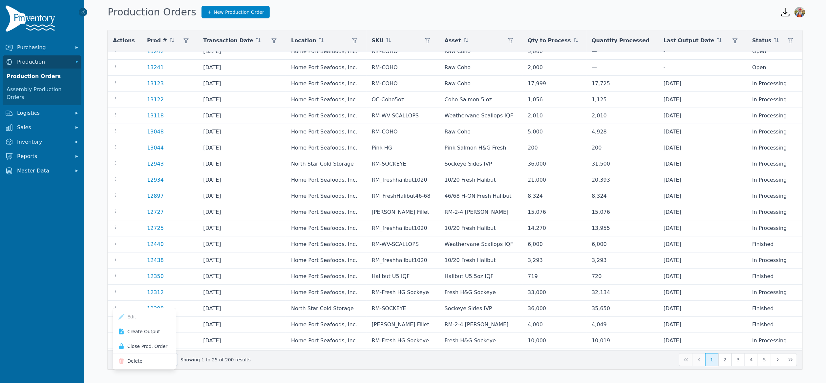
scroll to position [32, 0]
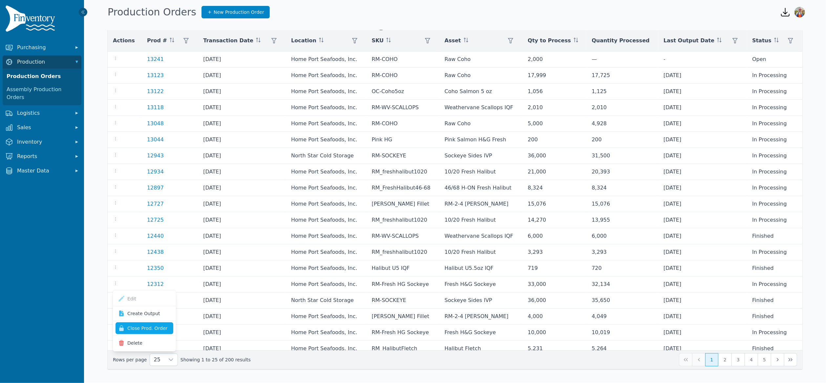
click at [150, 329] on button "Close Prod. Order" at bounding box center [145, 329] width 58 height 12
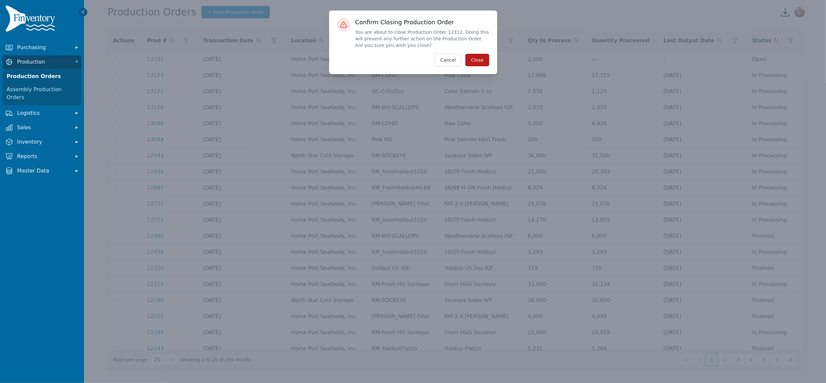
click at [483, 63] on button "Close" at bounding box center [477, 60] width 24 height 12
click at [481, 60] on button "Close" at bounding box center [477, 60] width 24 height 12
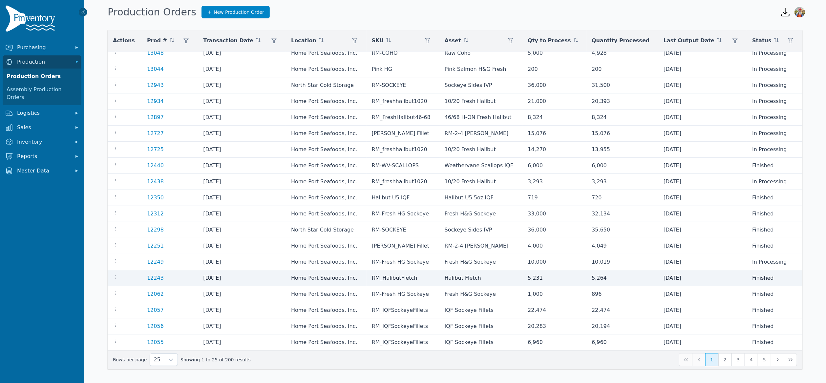
scroll to position [104, 0]
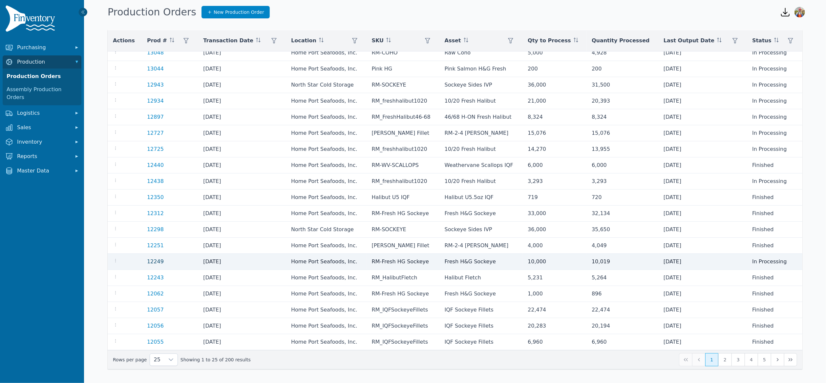
click at [158, 263] on link "12249" at bounding box center [155, 262] width 17 height 6
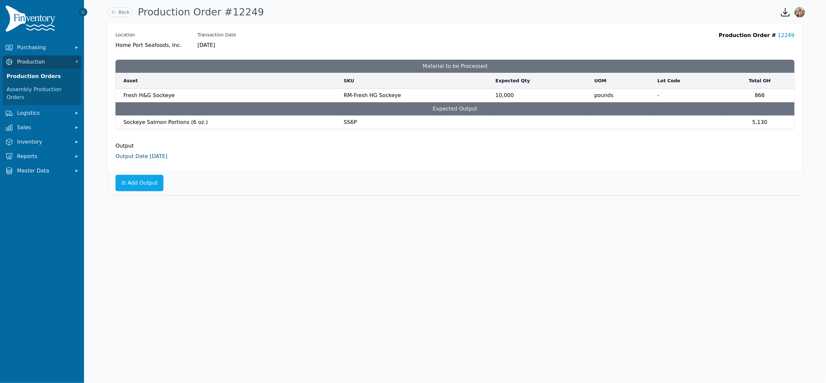
click at [152, 156] on link "Output Date 8/4/2025" at bounding box center [142, 156] width 52 height 6
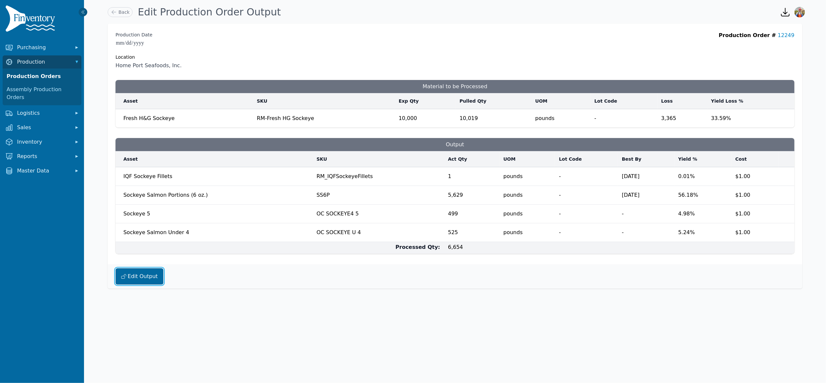
click at [150, 277] on button "Edit Output" at bounding box center [140, 276] width 48 height 16
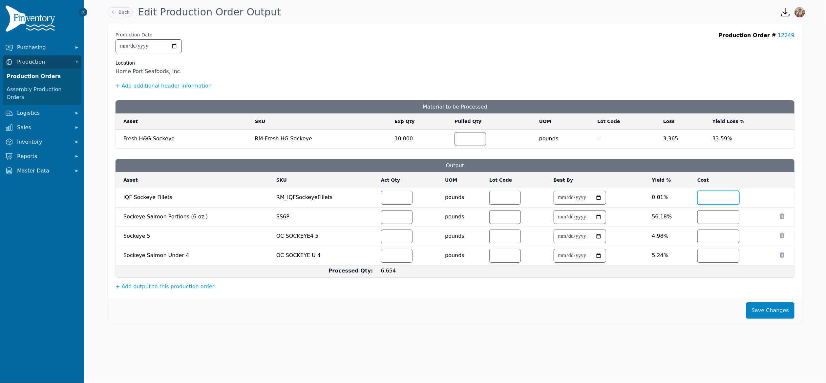
click at [714, 198] on input "*" at bounding box center [718, 197] width 41 height 13
type input "********"
click at [783, 313] on button "Save Changes" at bounding box center [770, 311] width 49 height 16
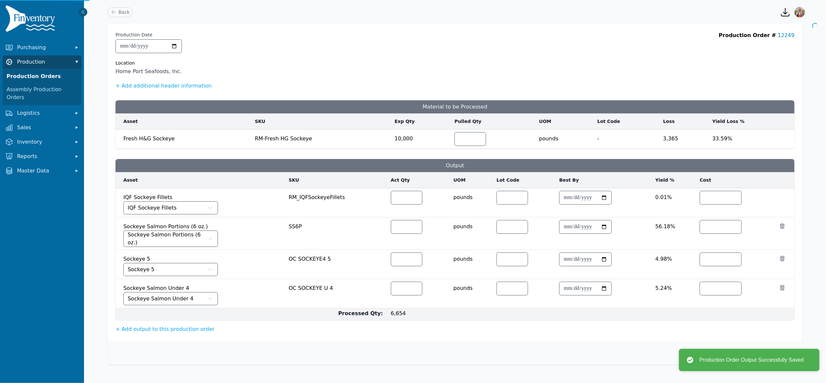
click at [43, 63] on span "Production" at bounding box center [43, 62] width 53 height 8
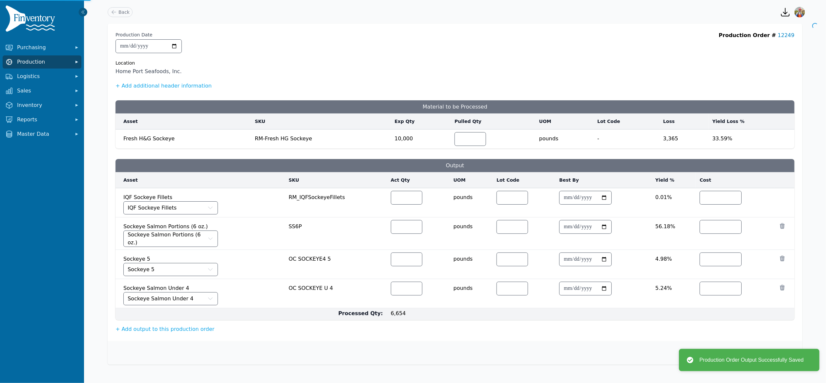
click at [43, 63] on span "Production" at bounding box center [43, 62] width 53 height 8
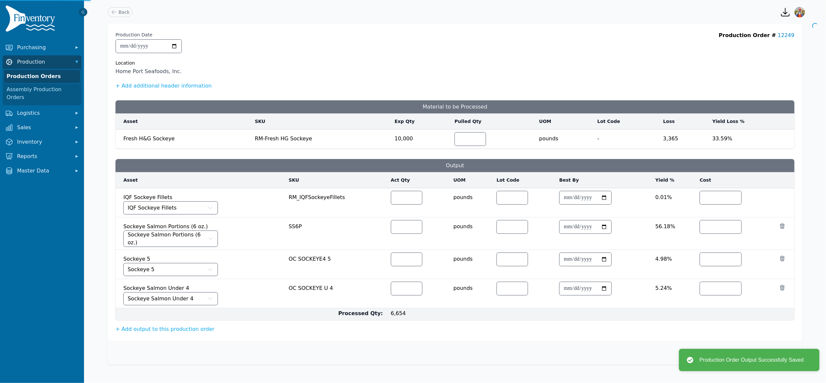
click at [37, 73] on link "Production Orders" at bounding box center [42, 76] width 76 height 13
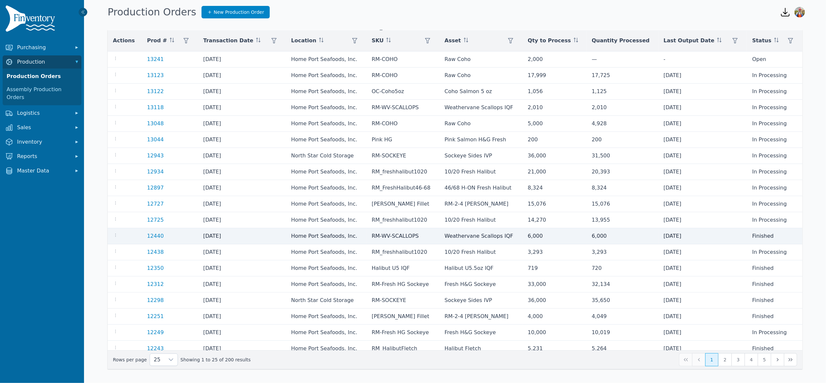
scroll to position [106, 0]
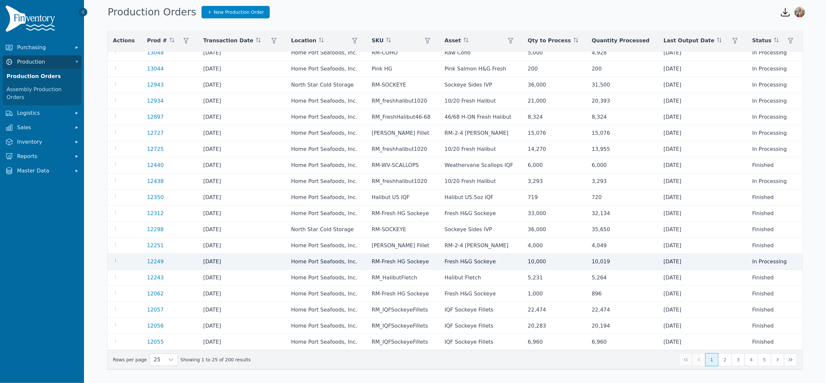
click at [116, 258] on icon "button" at bounding box center [115, 260] width 5 height 5
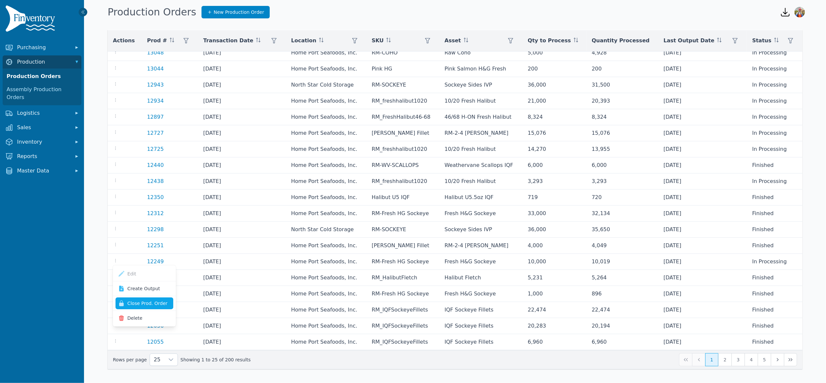
click at [146, 301] on button "Close Prod. Order" at bounding box center [145, 304] width 58 height 12
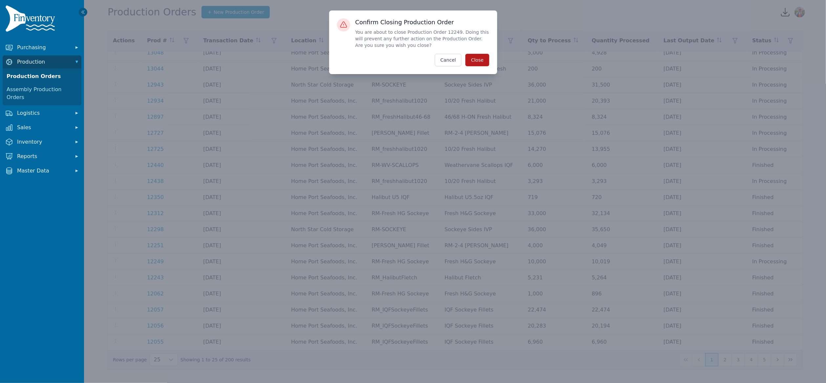
click at [479, 56] on button "Close" at bounding box center [477, 60] width 24 height 12
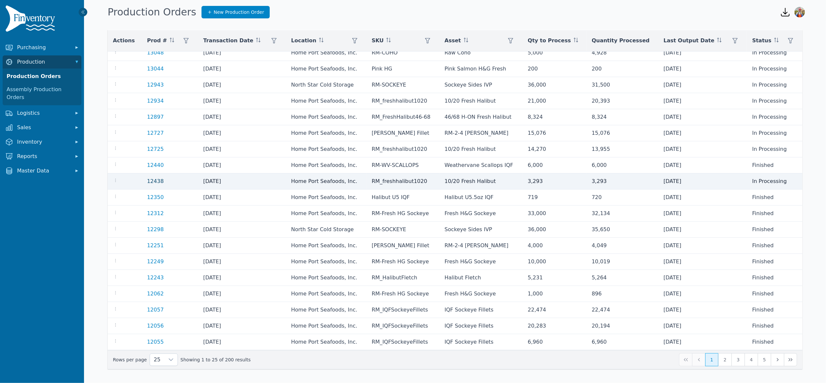
click at [155, 180] on link "12438" at bounding box center [155, 181] width 17 height 6
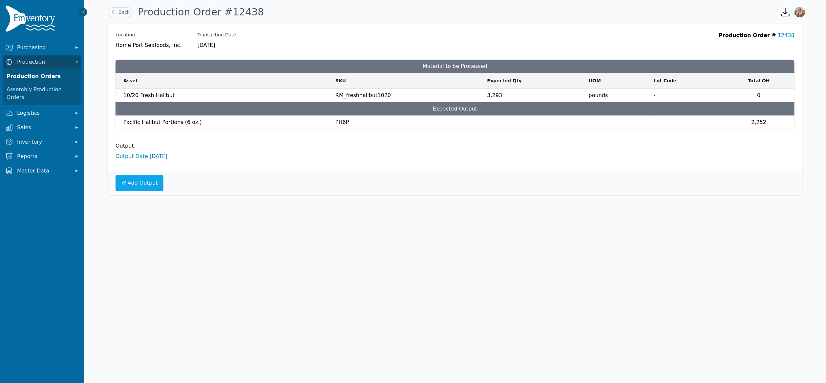
click at [144, 151] on div "Output Output Date 8/12/2025" at bounding box center [455, 149] width 679 height 21
click at [145, 156] on link "Output Date 8/12/2025" at bounding box center [142, 156] width 52 height 6
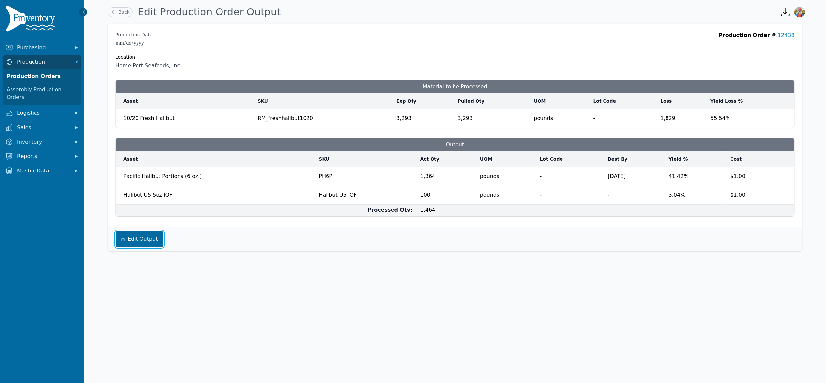
click at [144, 243] on button "Edit Output" at bounding box center [140, 239] width 48 height 16
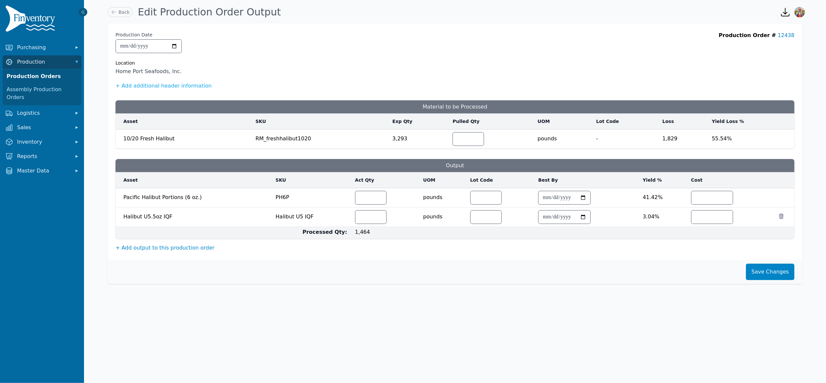
click at [159, 250] on button "+ Add output to this production order" at bounding box center [165, 248] width 99 height 8
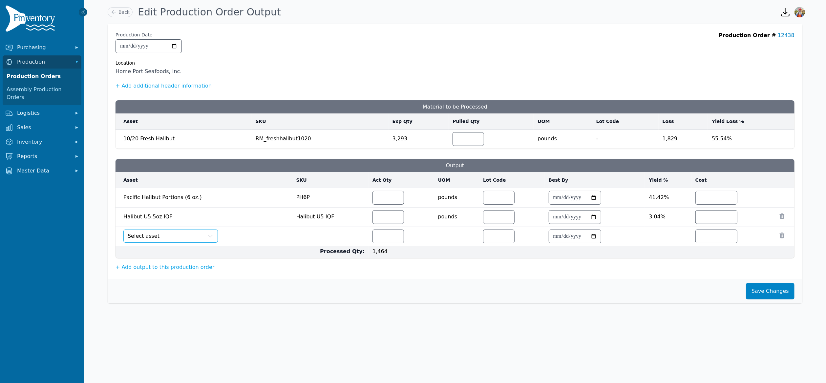
click at [159, 241] on button "Select asset" at bounding box center [170, 236] width 95 height 13
click at [383, 241] on input "number" at bounding box center [397, 236] width 31 height 13
type input "**"
click at [720, 196] on input "*" at bounding box center [718, 197] width 41 height 13
type input "*******"
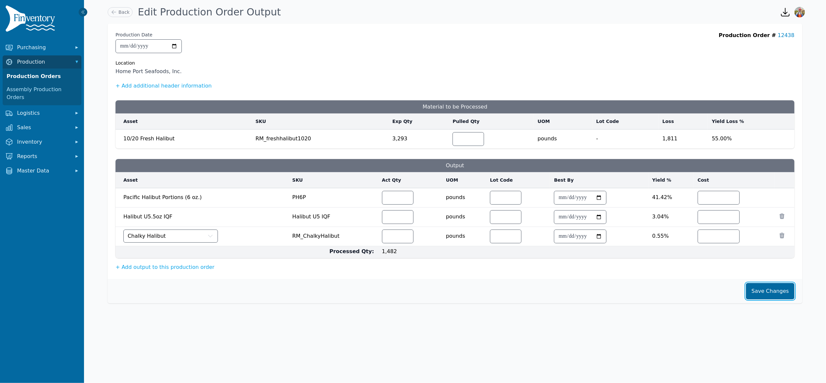
click at [769, 294] on button "Save Changes" at bounding box center [770, 291] width 49 height 16
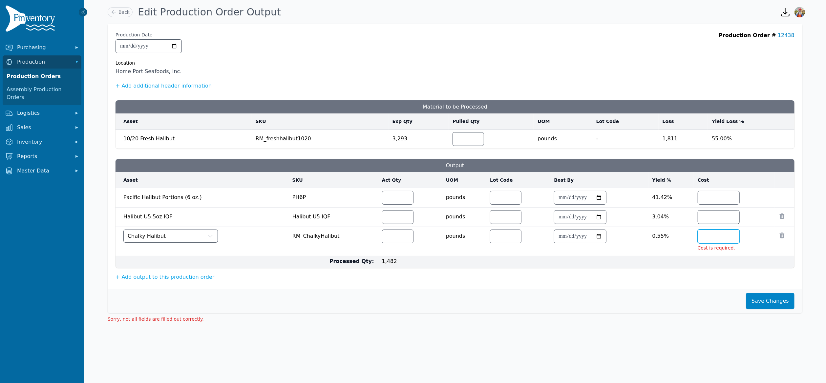
click at [724, 244] on div at bounding box center [719, 237] width 42 height 14
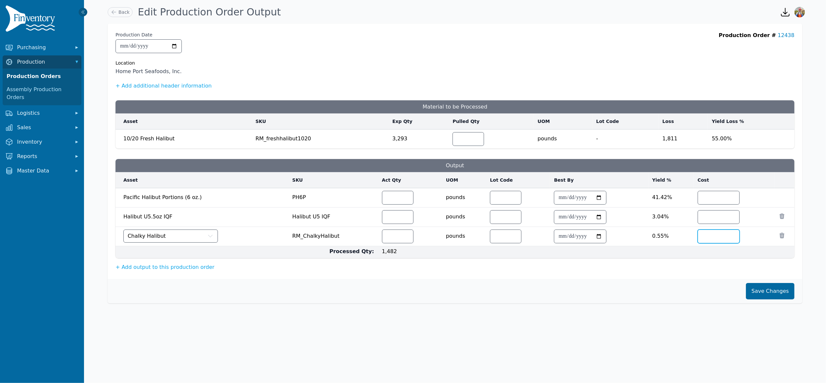
type input "*"
click at [782, 295] on button "Save Changes" at bounding box center [770, 291] width 49 height 16
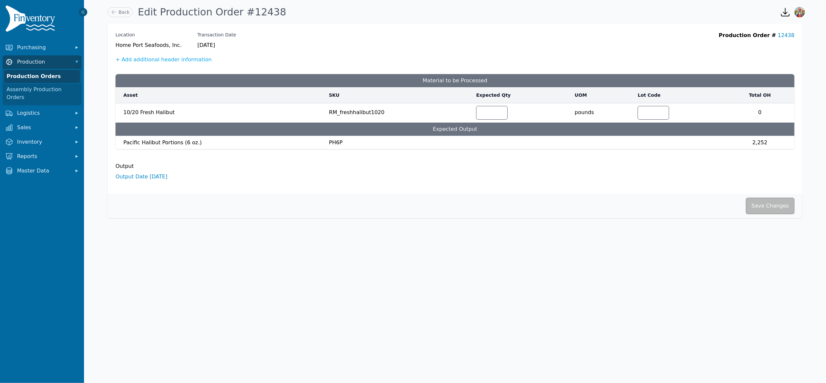
click at [35, 72] on link "Production Orders" at bounding box center [42, 76] width 76 height 13
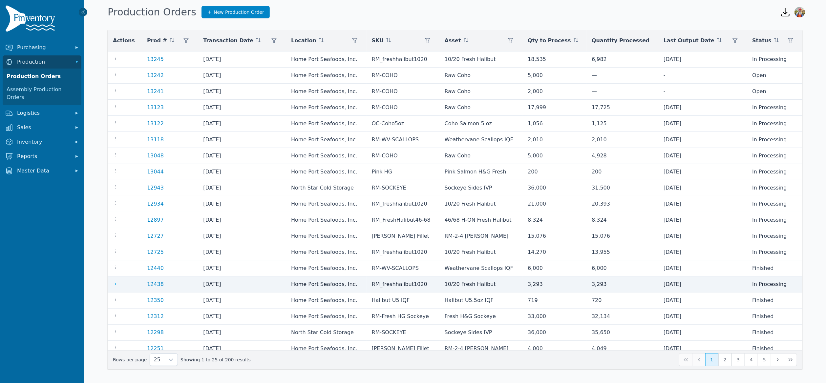
click at [115, 285] on icon "button" at bounding box center [115, 283] width 5 height 5
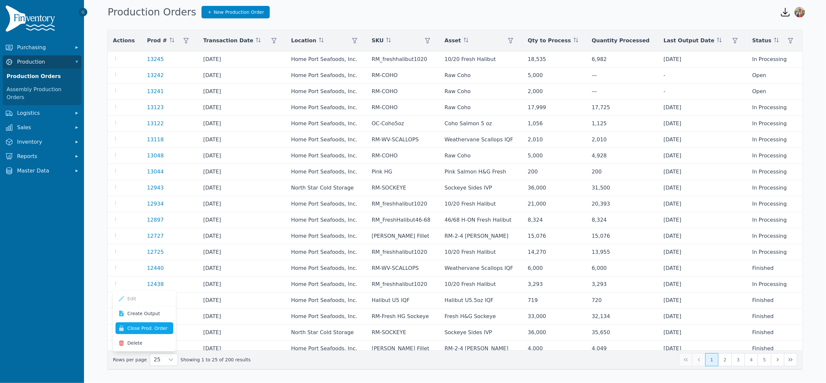
click at [143, 326] on button "Close Prod. Order" at bounding box center [145, 329] width 58 height 12
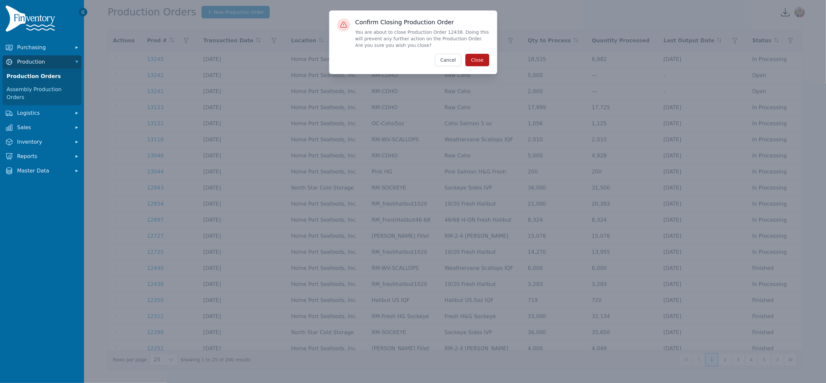
click at [482, 64] on button "Close" at bounding box center [477, 60] width 24 height 12
click at [483, 58] on button "Close" at bounding box center [477, 60] width 24 height 12
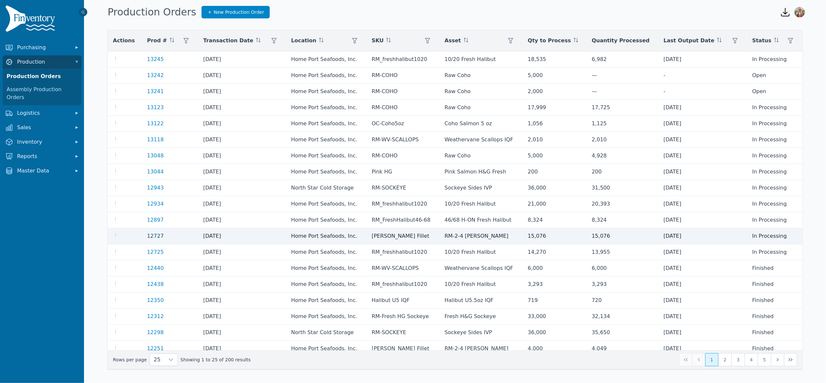
click at [155, 237] on link "12727" at bounding box center [155, 236] width 17 height 6
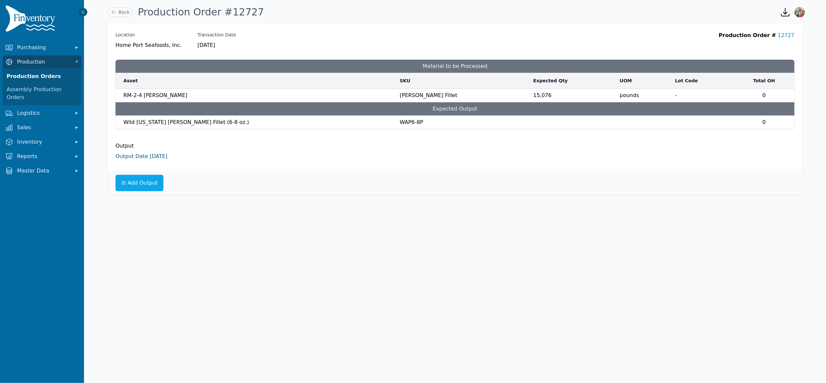
click at [147, 157] on link "Output Date 8/25/2025" at bounding box center [142, 156] width 52 height 6
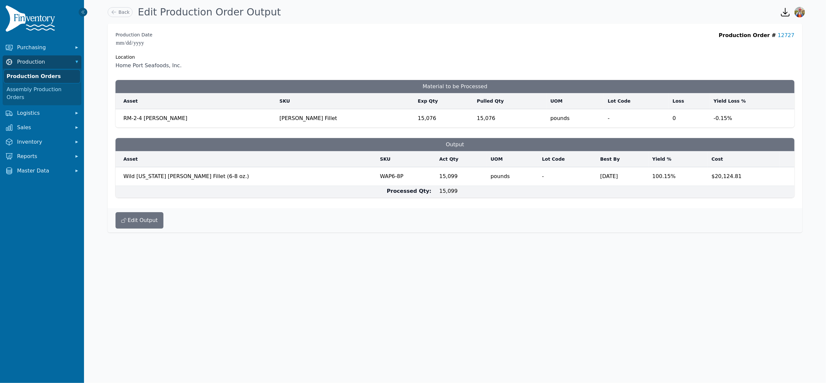
click at [43, 78] on link "Production Orders" at bounding box center [42, 76] width 76 height 13
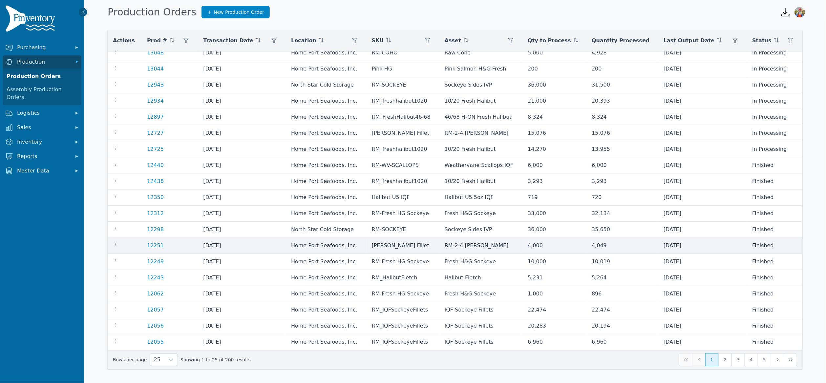
scroll to position [106, 0]
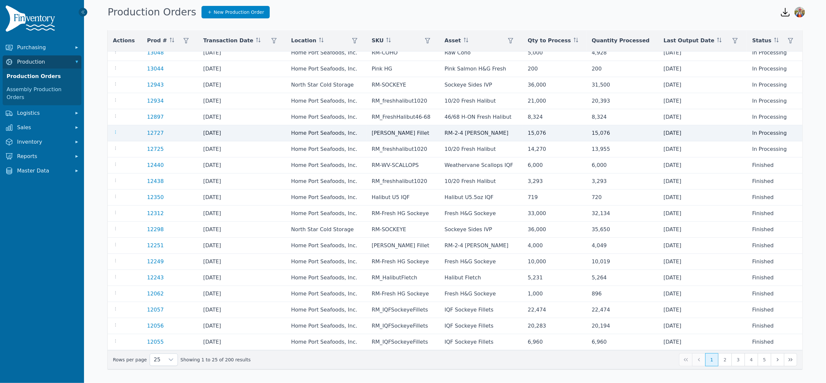
click at [114, 130] on icon "button" at bounding box center [115, 132] width 5 height 5
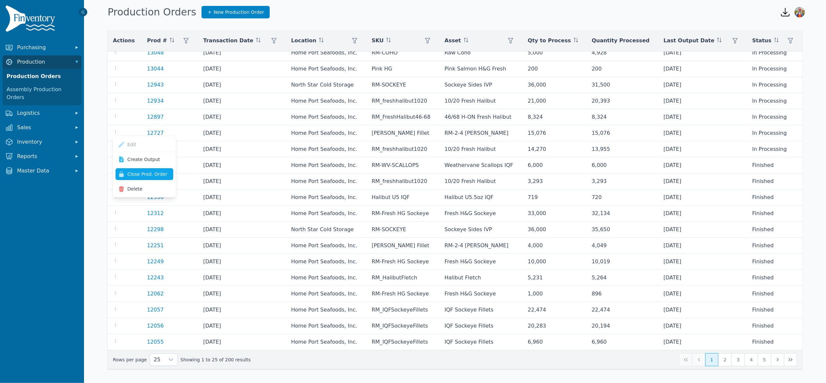
click at [160, 172] on button "Close Prod. Order" at bounding box center [145, 174] width 58 height 12
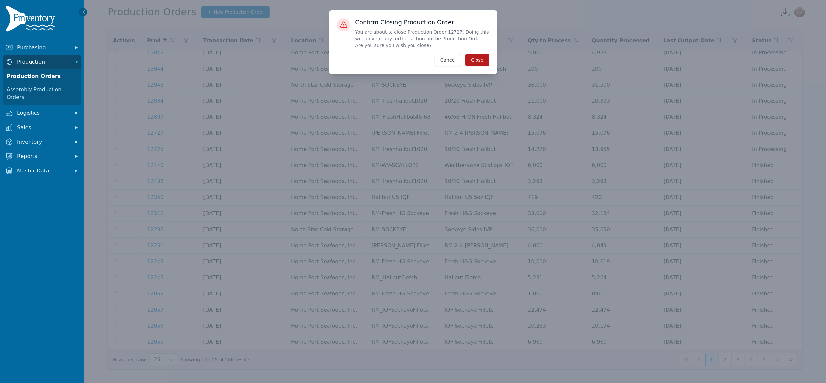
click at [470, 58] on button "Close" at bounding box center [477, 60] width 24 height 12
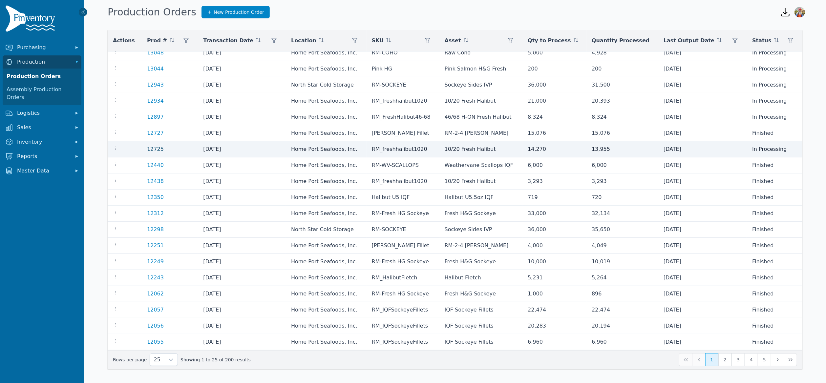
click at [156, 150] on link "12725" at bounding box center [155, 149] width 17 height 6
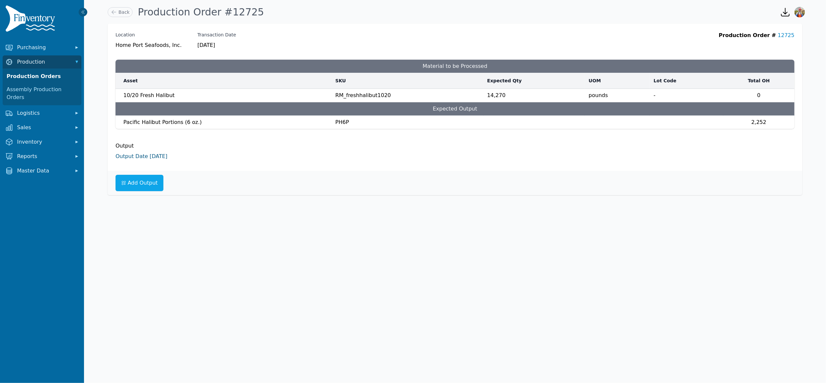
click at [146, 160] on link "Output Date 8/25/2025" at bounding box center [142, 156] width 52 height 6
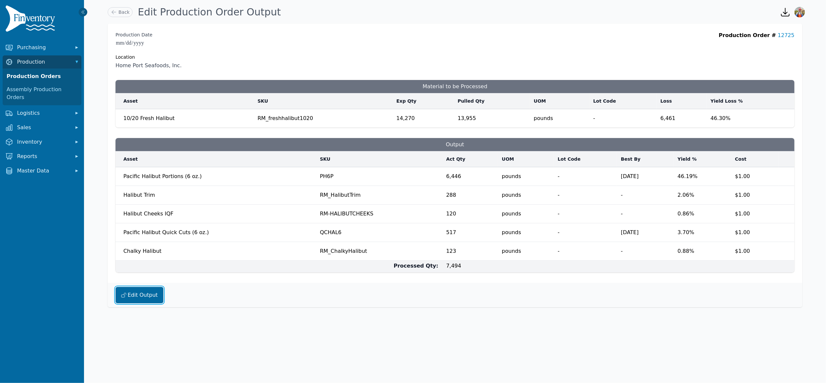
click at [138, 299] on button "Edit Output" at bounding box center [140, 295] width 48 height 16
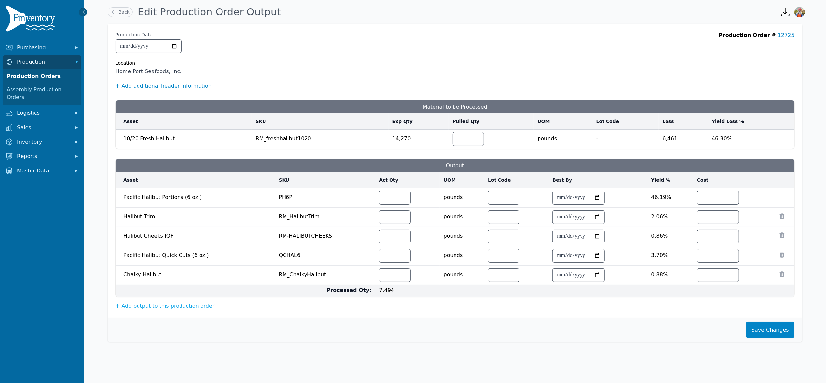
click at [182, 85] on button "+ Add additional header information" at bounding box center [164, 86] width 96 height 8
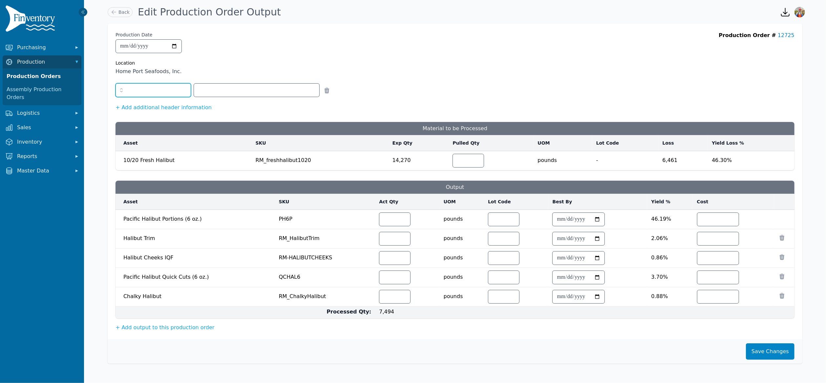
click at [156, 90] on input "text" at bounding box center [153, 90] width 75 height 14
type input "****"
click at [231, 87] on input "text" at bounding box center [256, 90] width 125 height 13
type input "**********"
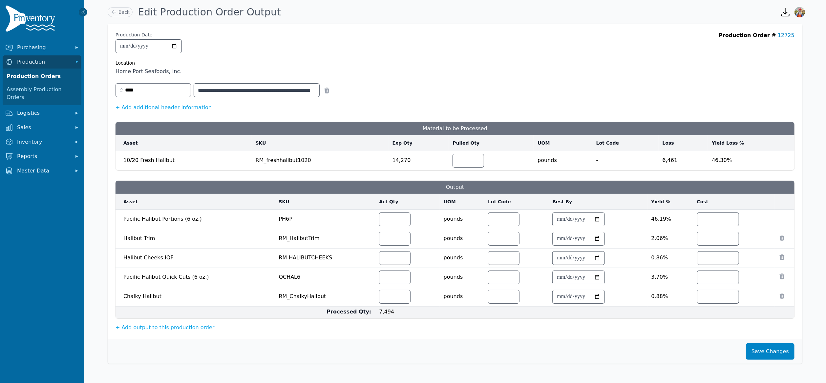
scroll to position [0, 0]
click at [710, 224] on input "*" at bounding box center [717, 219] width 41 height 13
type input "********"
click at [780, 358] on button "Save Changes" at bounding box center [770, 352] width 49 height 16
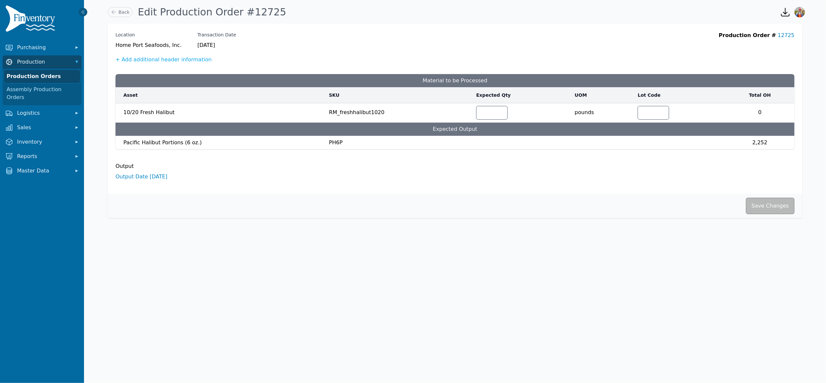
click at [21, 75] on link "Production Orders" at bounding box center [42, 76] width 76 height 13
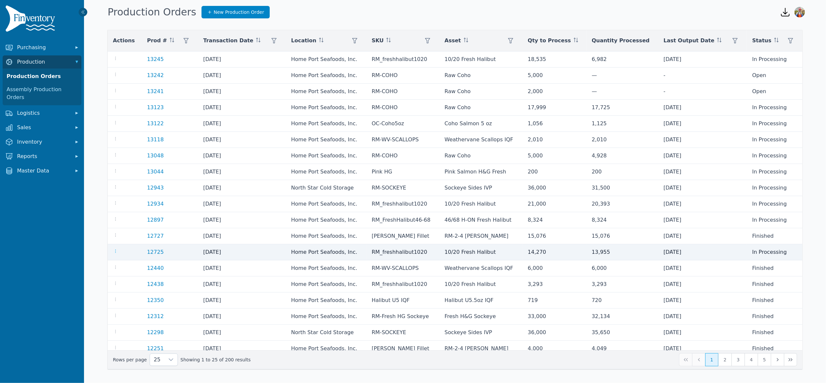
click at [114, 253] on icon "button" at bounding box center [115, 251] width 5 height 5
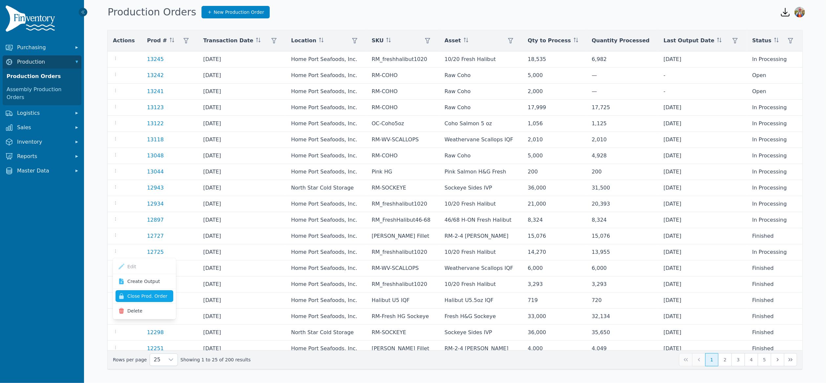
click at [146, 295] on button "Close Prod. Order" at bounding box center [145, 296] width 58 height 12
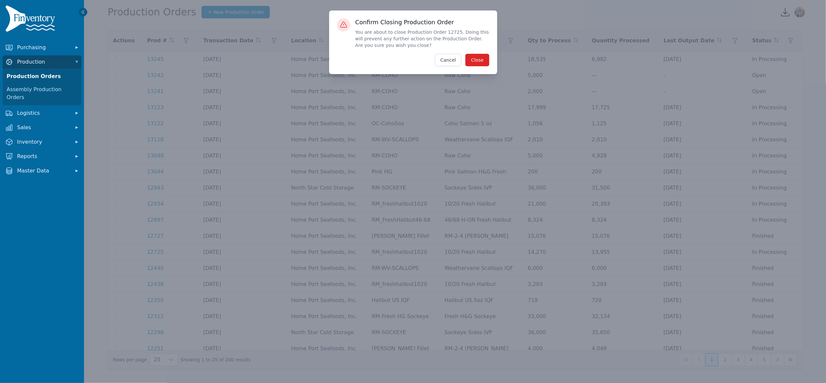
click at [477, 67] on div "Confirm Closing Production Order You are about to close Production Order 12725.…" at bounding box center [413, 43] width 168 height 64
click at [478, 64] on button "Close" at bounding box center [477, 60] width 24 height 12
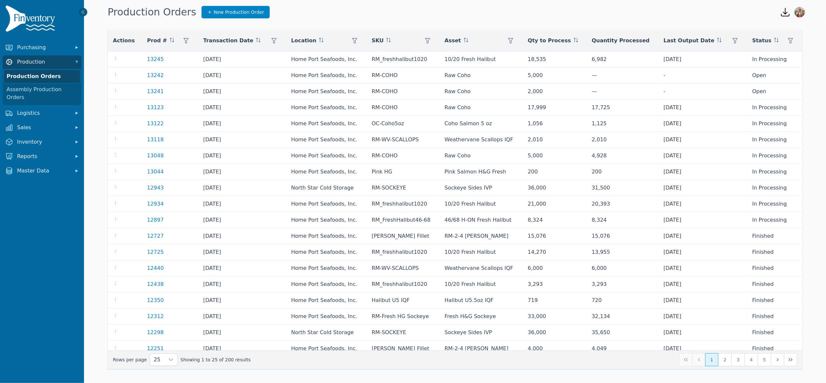
click at [37, 74] on link "Production Orders" at bounding box center [42, 76] width 76 height 13
click at [39, 64] on span "Production" at bounding box center [43, 62] width 53 height 8
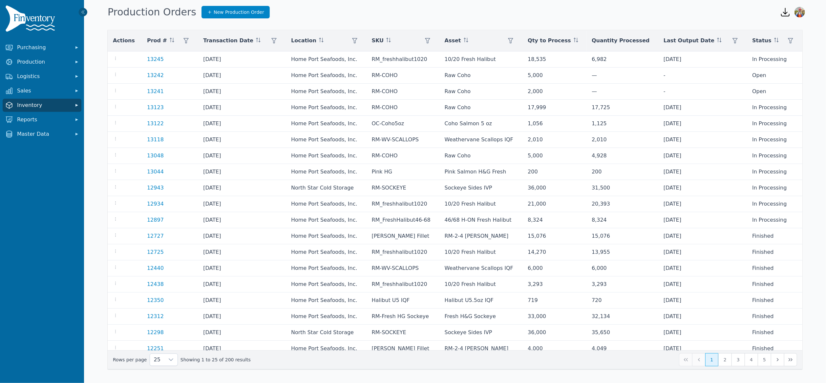
click at [39, 108] on span "Inventory" at bounding box center [43, 105] width 53 height 8
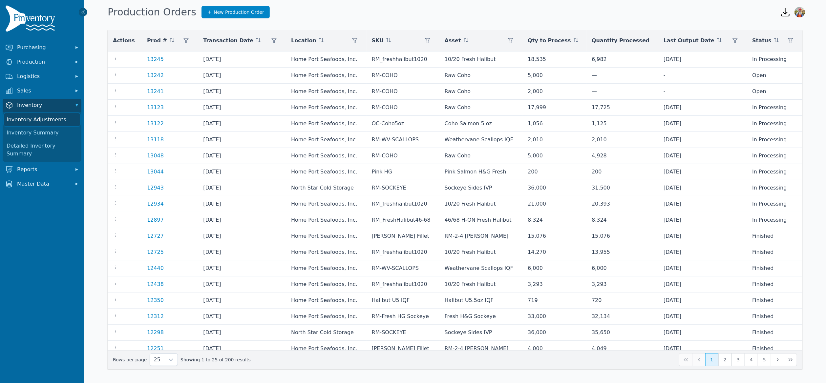
click at [47, 122] on link "Inventory Adjustments" at bounding box center [42, 119] width 76 height 13
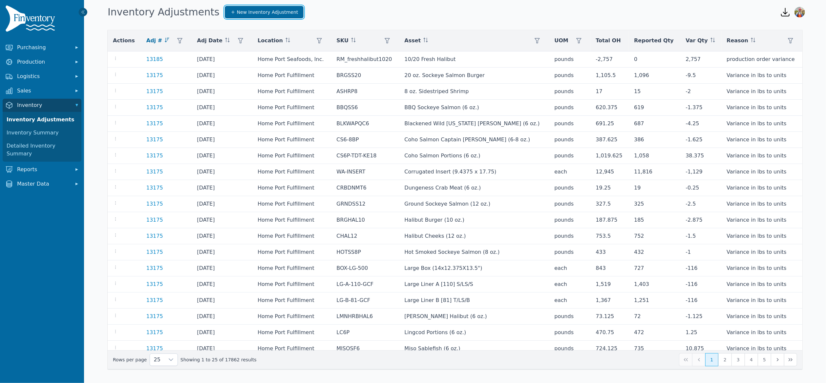
click at [235, 7] on link "New Inventory Adjustment" at bounding box center [264, 12] width 79 height 12
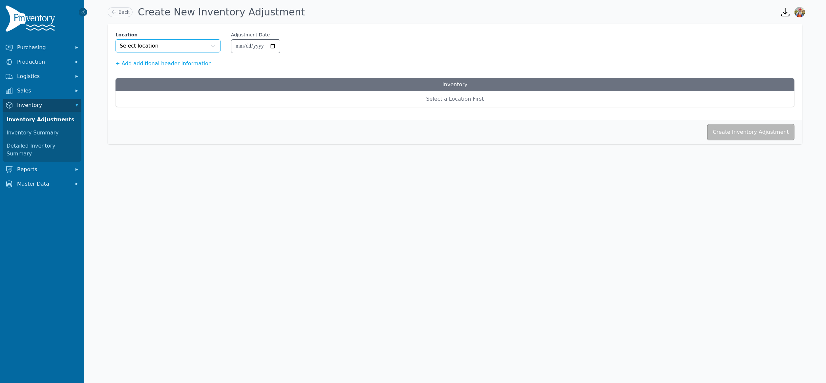
click at [179, 46] on button "Select location" at bounding box center [168, 45] width 105 height 13
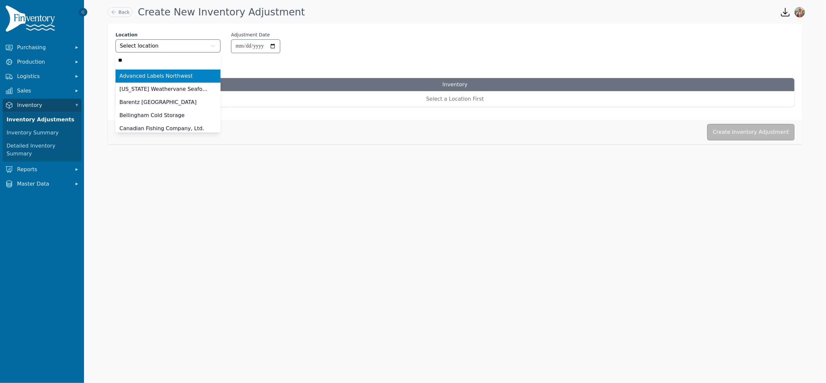
type input "***"
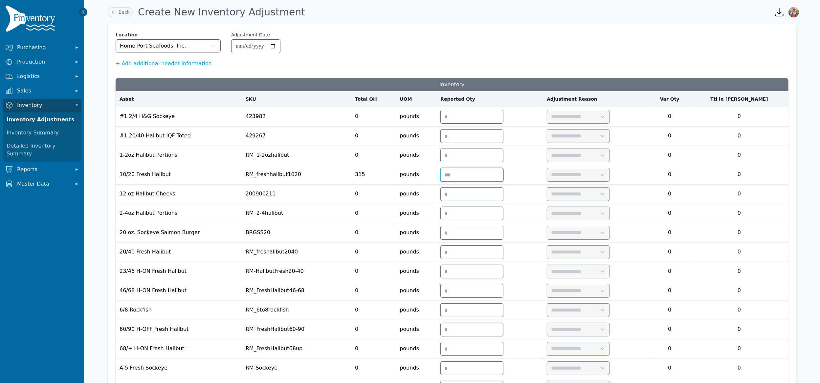
click at [473, 176] on input "number" at bounding box center [471, 174] width 62 height 13
type input "*"
click at [608, 178] on select "**********" at bounding box center [578, 174] width 62 height 13
click at [583, 170] on select "**********" at bounding box center [578, 174] width 62 height 13
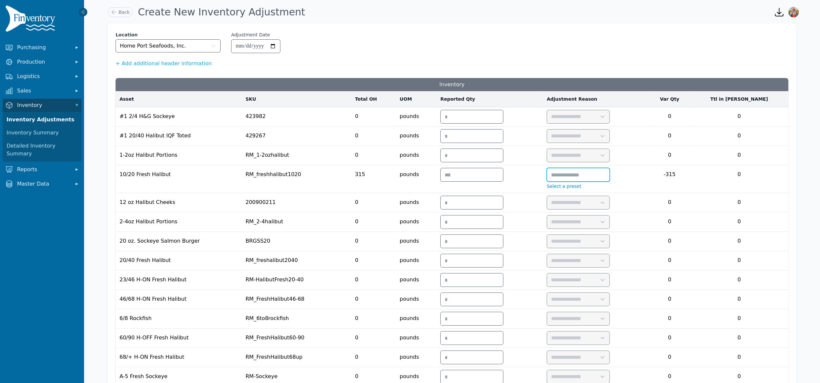
click at [609, 177] on input "text" at bounding box center [578, 174] width 62 height 13
type input "**********"
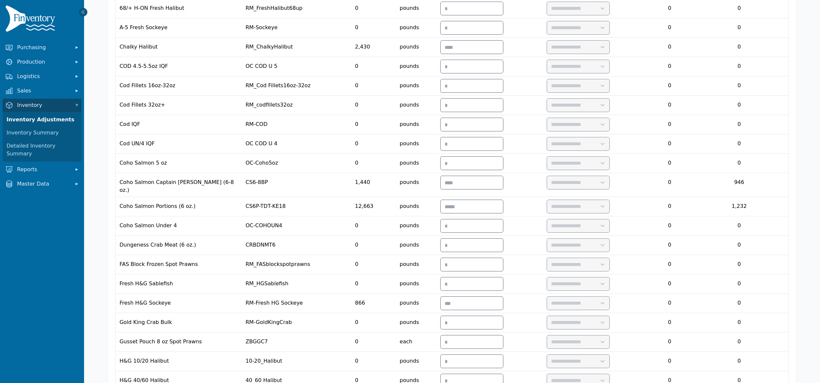
scroll to position [353, 0]
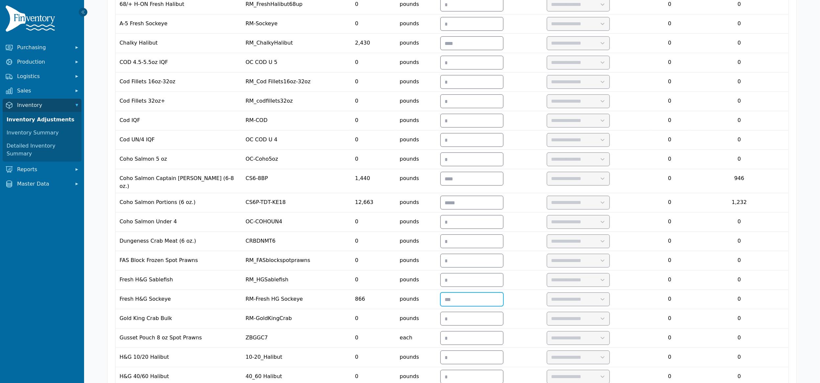
click at [503, 302] on input "number" at bounding box center [471, 299] width 62 height 13
type input "*"
click at [609, 304] on select "**********" at bounding box center [578, 299] width 62 height 13
click at [583, 298] on select "**********" at bounding box center [578, 299] width 62 height 13
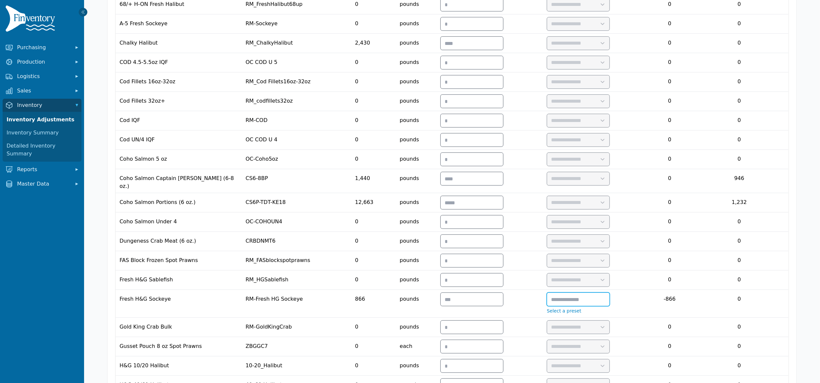
click at [609, 305] on input "text" at bounding box center [578, 299] width 62 height 13
type input "**********"
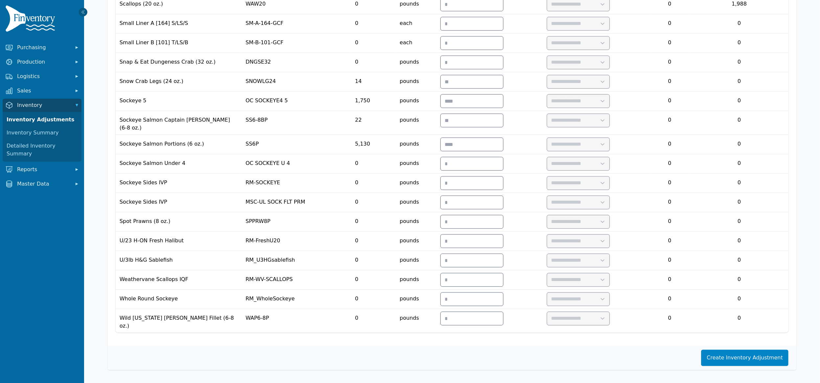
scroll to position [1564, 0]
click at [720, 355] on button "Create Inventory Adjustment" at bounding box center [744, 358] width 87 height 16
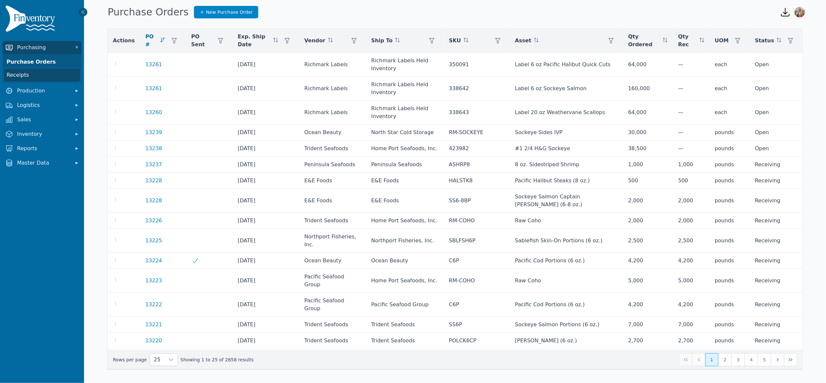
click at [23, 73] on link "Receipts" at bounding box center [42, 75] width 76 height 13
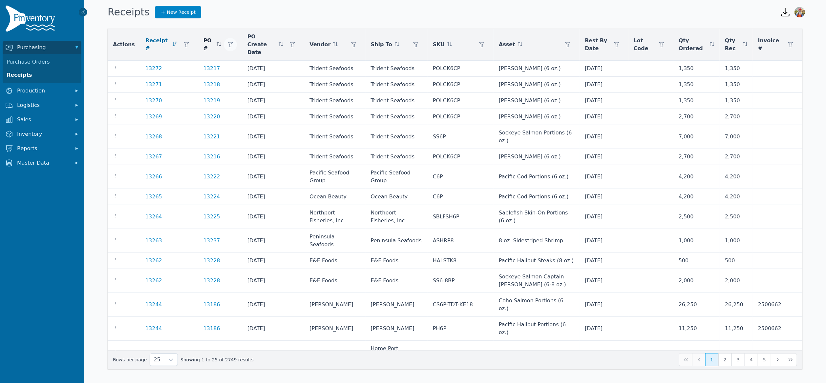
click at [228, 42] on icon "button" at bounding box center [230, 44] width 5 height 5
click at [242, 58] on input "number" at bounding box center [257, 59] width 70 height 14
type input "*****"
click at [286, 72] on span "Apply" at bounding box center [282, 73] width 13 height 7
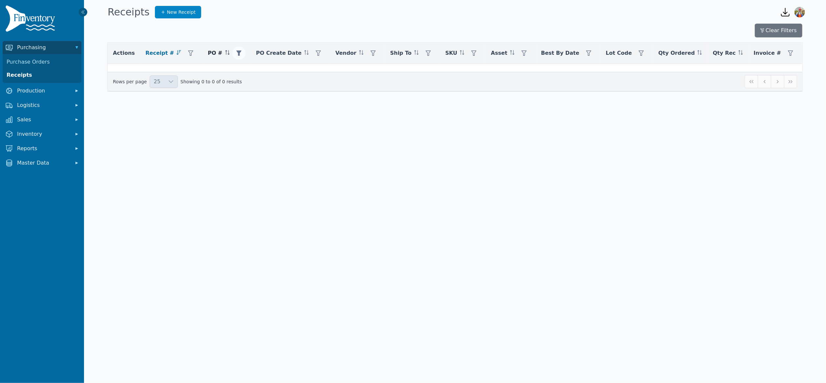
click at [235, 53] on button "button" at bounding box center [238, 53] width 13 height 13
type input "*****"
click at [298, 87] on span "Apply" at bounding box center [296, 86] width 13 height 7
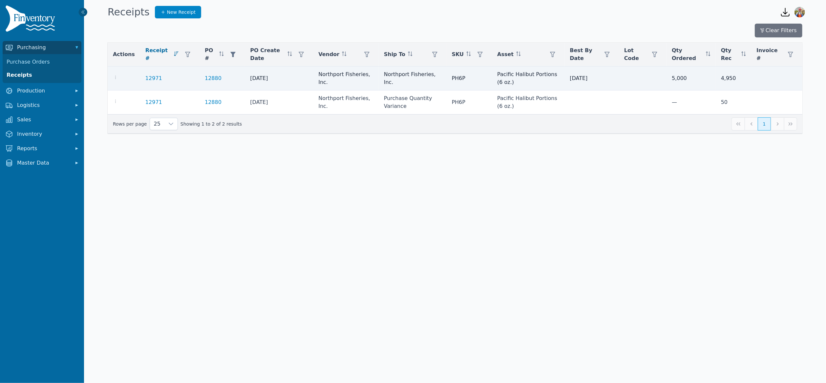
click at [112, 75] on td at bounding box center [124, 79] width 32 height 24
click at [114, 77] on icon "button" at bounding box center [115, 77] width 5 height 5
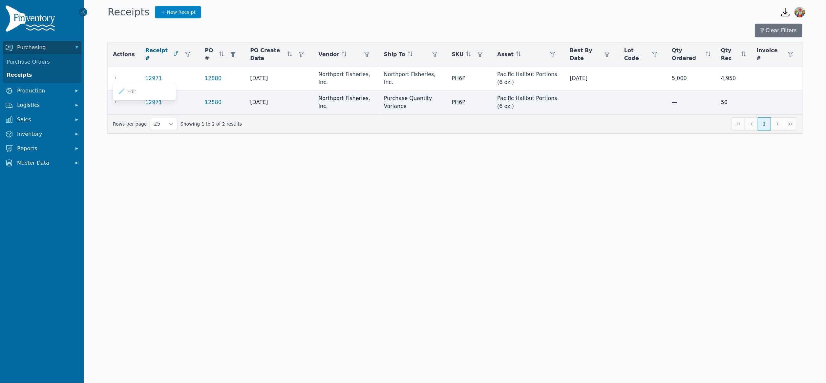
click at [128, 100] on div at bounding box center [124, 102] width 22 height 8
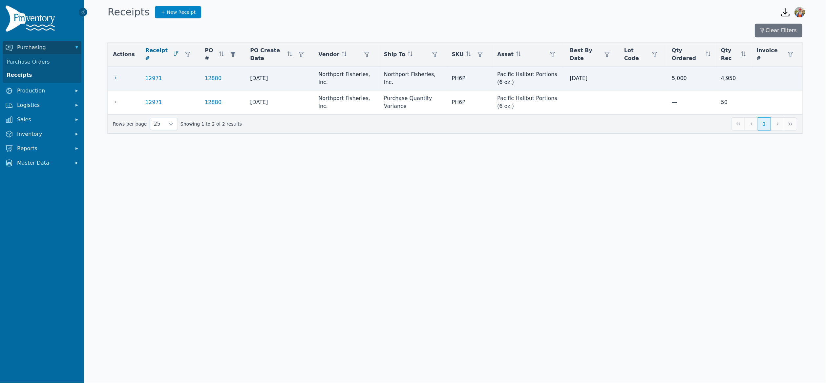
click at [116, 76] on icon "button" at bounding box center [115, 77] width 5 height 5
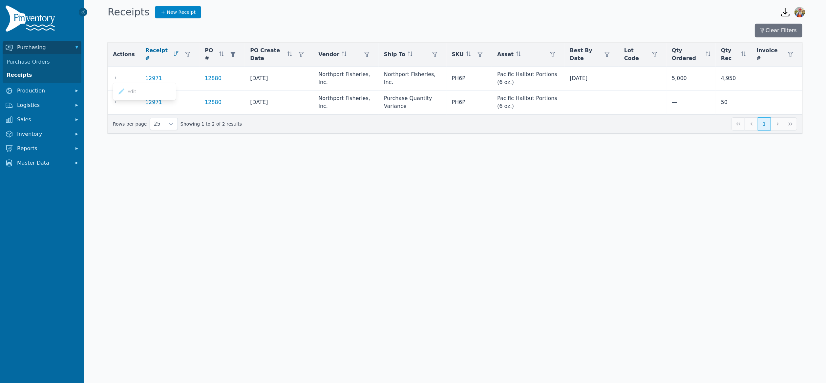
click at [136, 91] on div "Edit" at bounding box center [144, 91] width 63 height 14
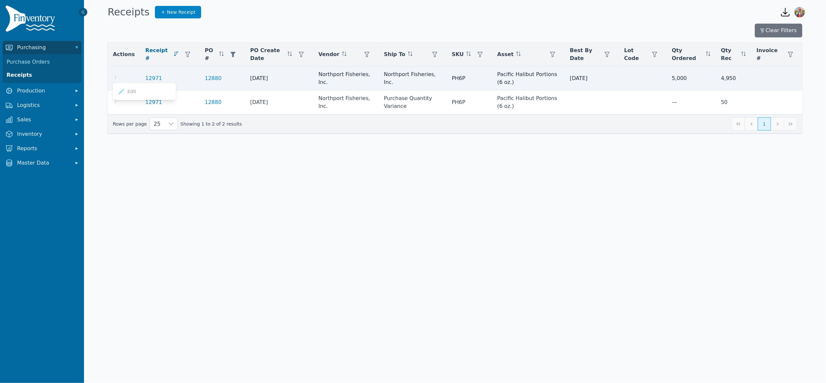
click at [351, 71] on td "Northport Fisheries, Inc." at bounding box center [346, 79] width 66 height 24
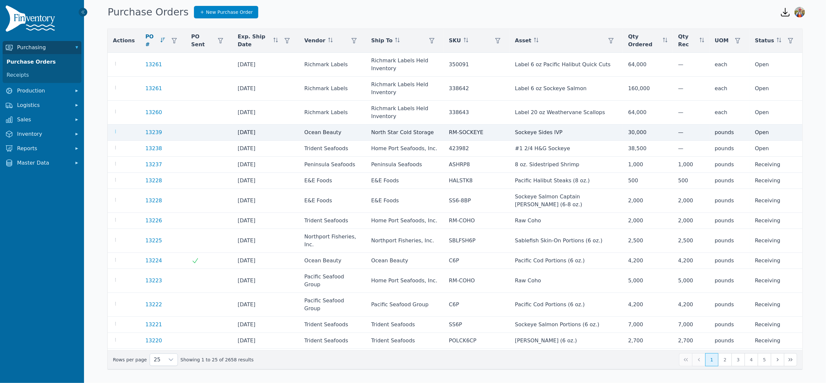
click at [116, 129] on icon "button" at bounding box center [115, 131] width 5 height 5
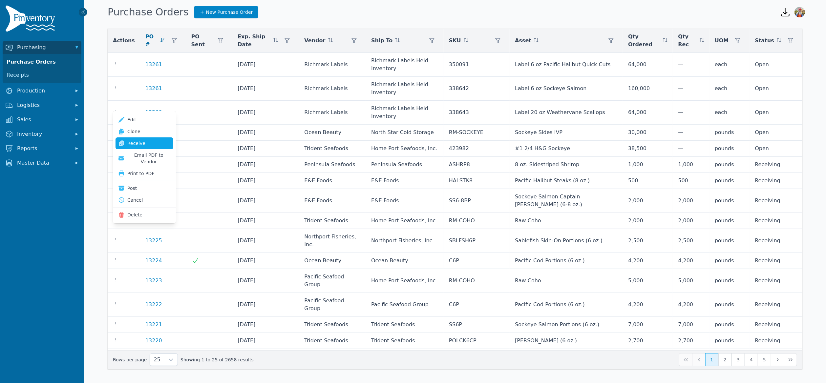
click at [141, 138] on link "Receive" at bounding box center [145, 144] width 58 height 12
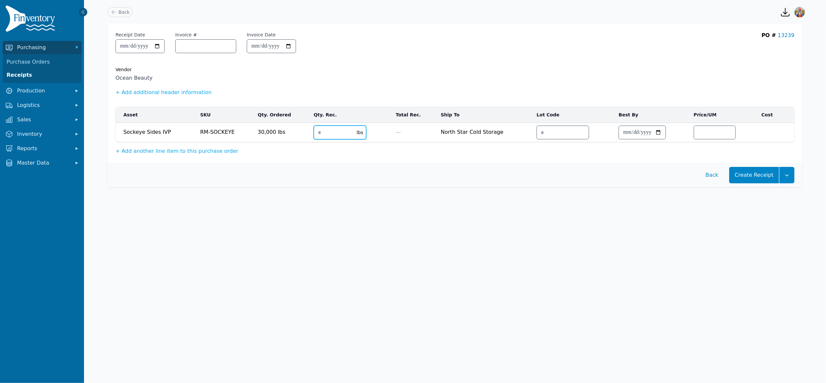
click at [315, 132] on input "number" at bounding box center [333, 132] width 39 height 13
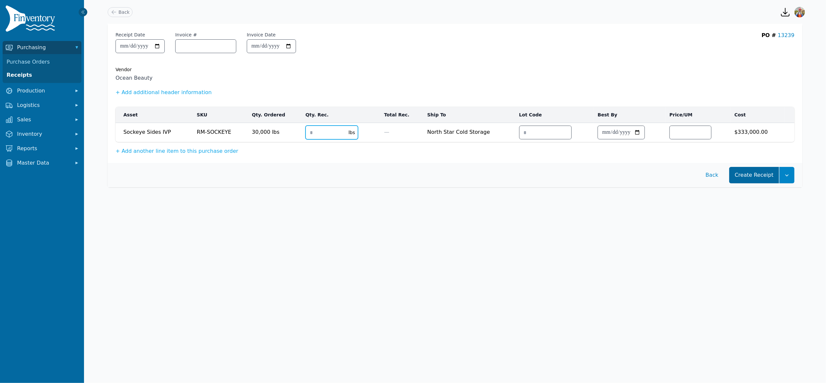
type input "*****"
click at [750, 174] on button "Create Receipt" at bounding box center [754, 175] width 50 height 16
